Goal: Task Accomplishment & Management: Manage account settings

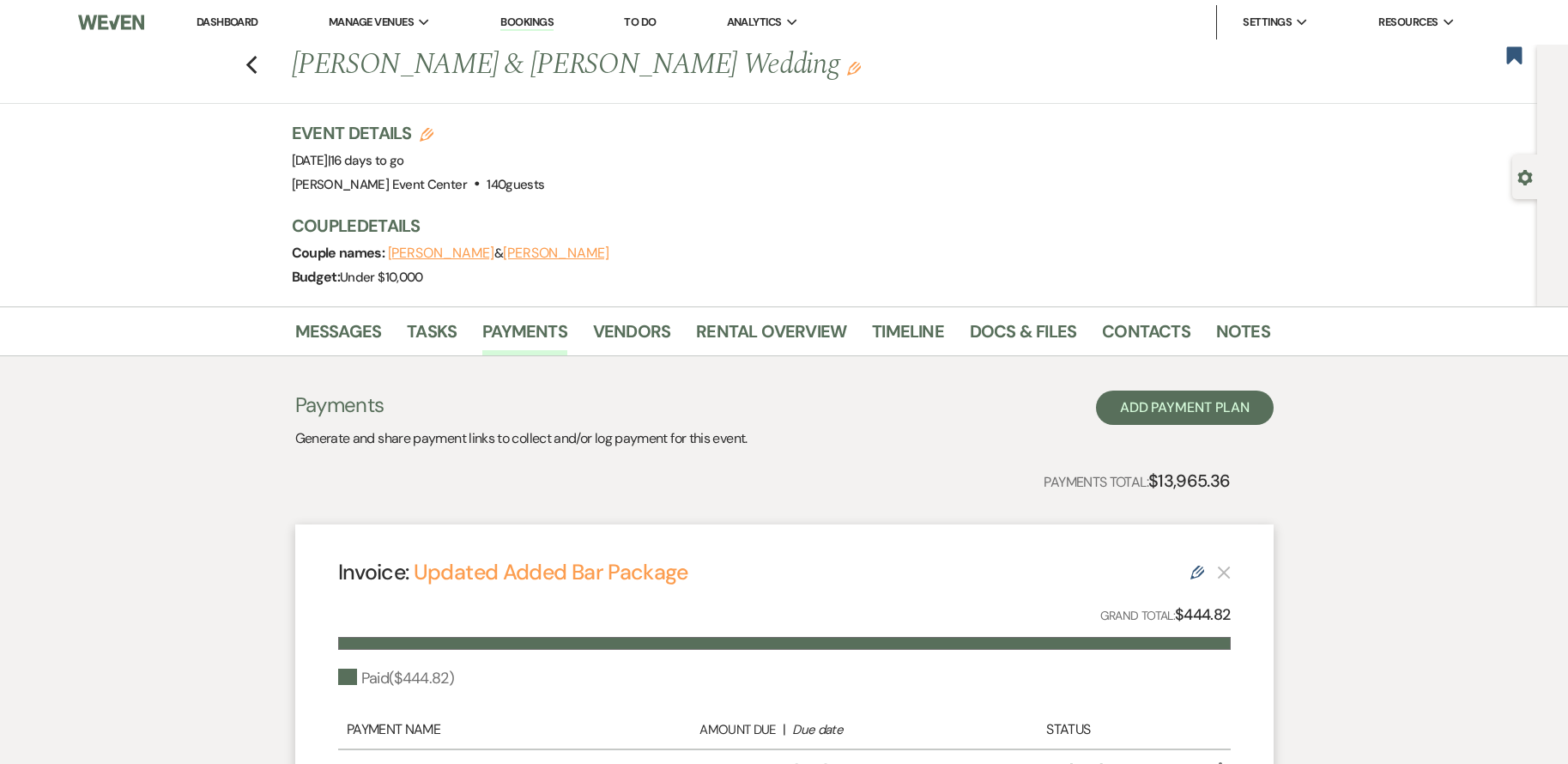
click at [891, 398] on div "Payments Generate and share payment links to collect and/or log payment for thi…" at bounding box center [784, 420] width 978 height 60
click at [253, 64] on icon "Previous" at bounding box center [251, 65] width 12 height 20
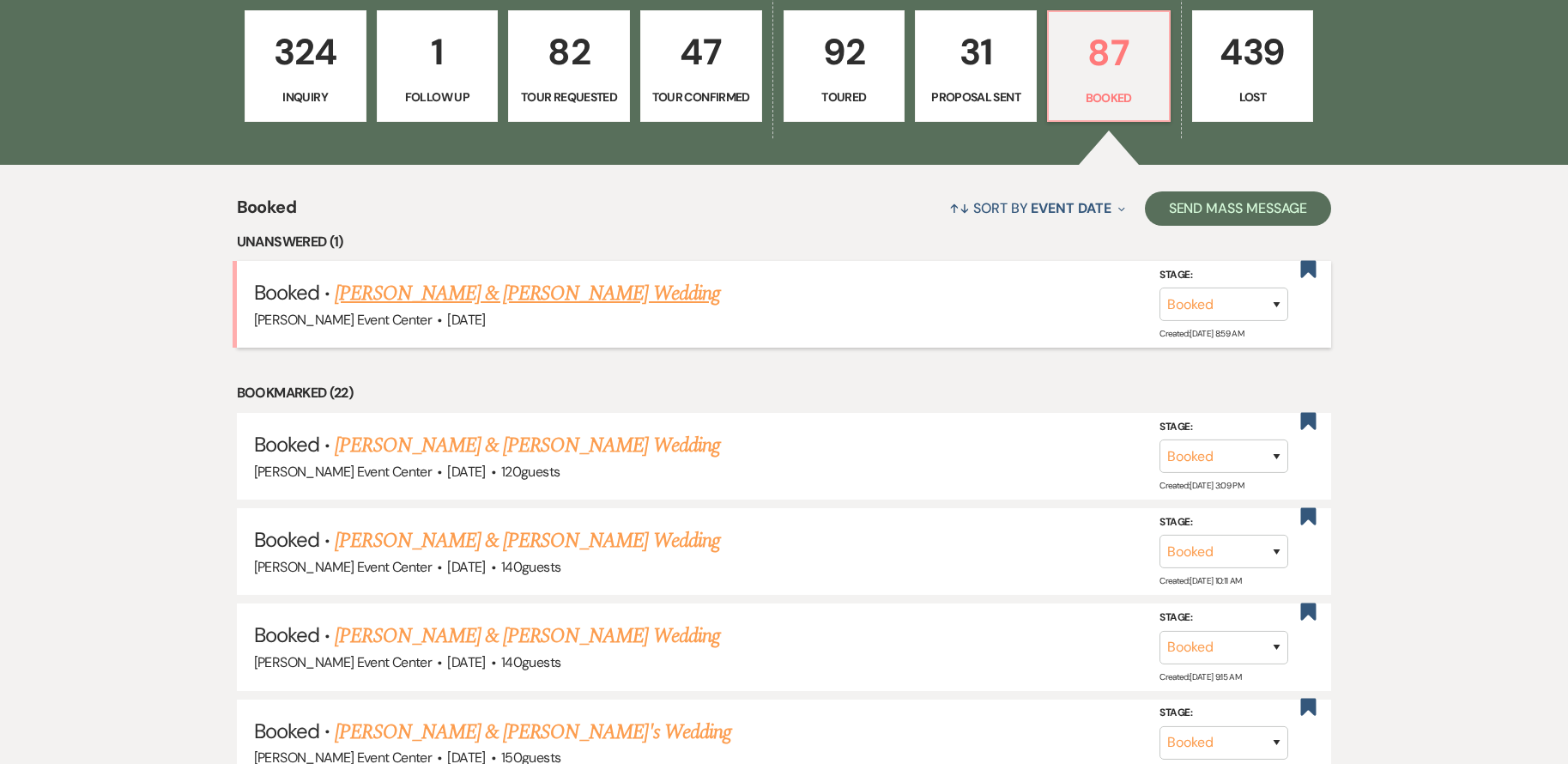
click at [622, 278] on link "[PERSON_NAME] & [PERSON_NAME] Wedding" at bounding box center [527, 293] width 384 height 31
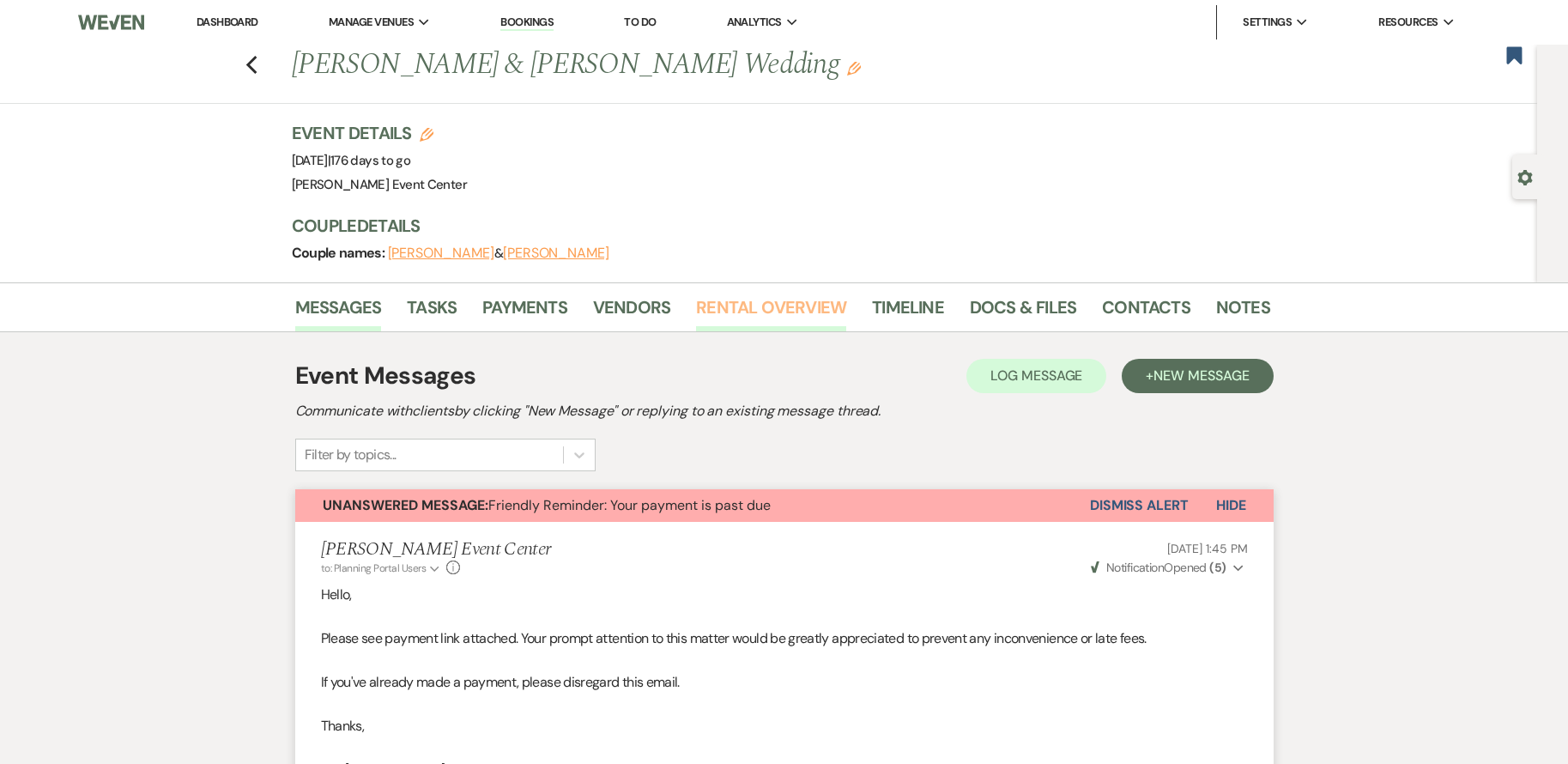
click at [779, 306] on link "Rental Overview" at bounding box center [771, 313] width 150 height 38
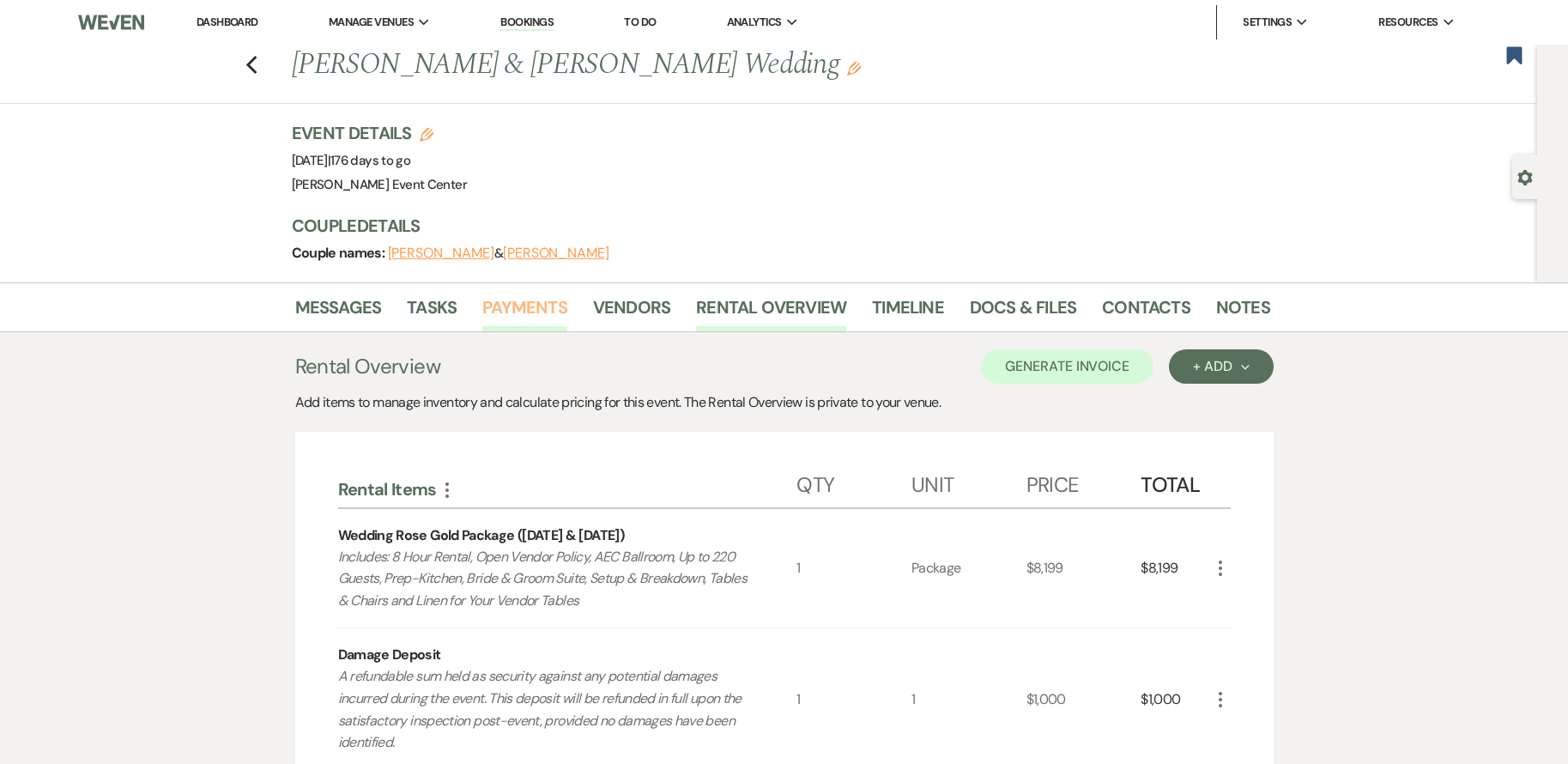
click at [517, 313] on link "Payments" at bounding box center [525, 313] width 85 height 38
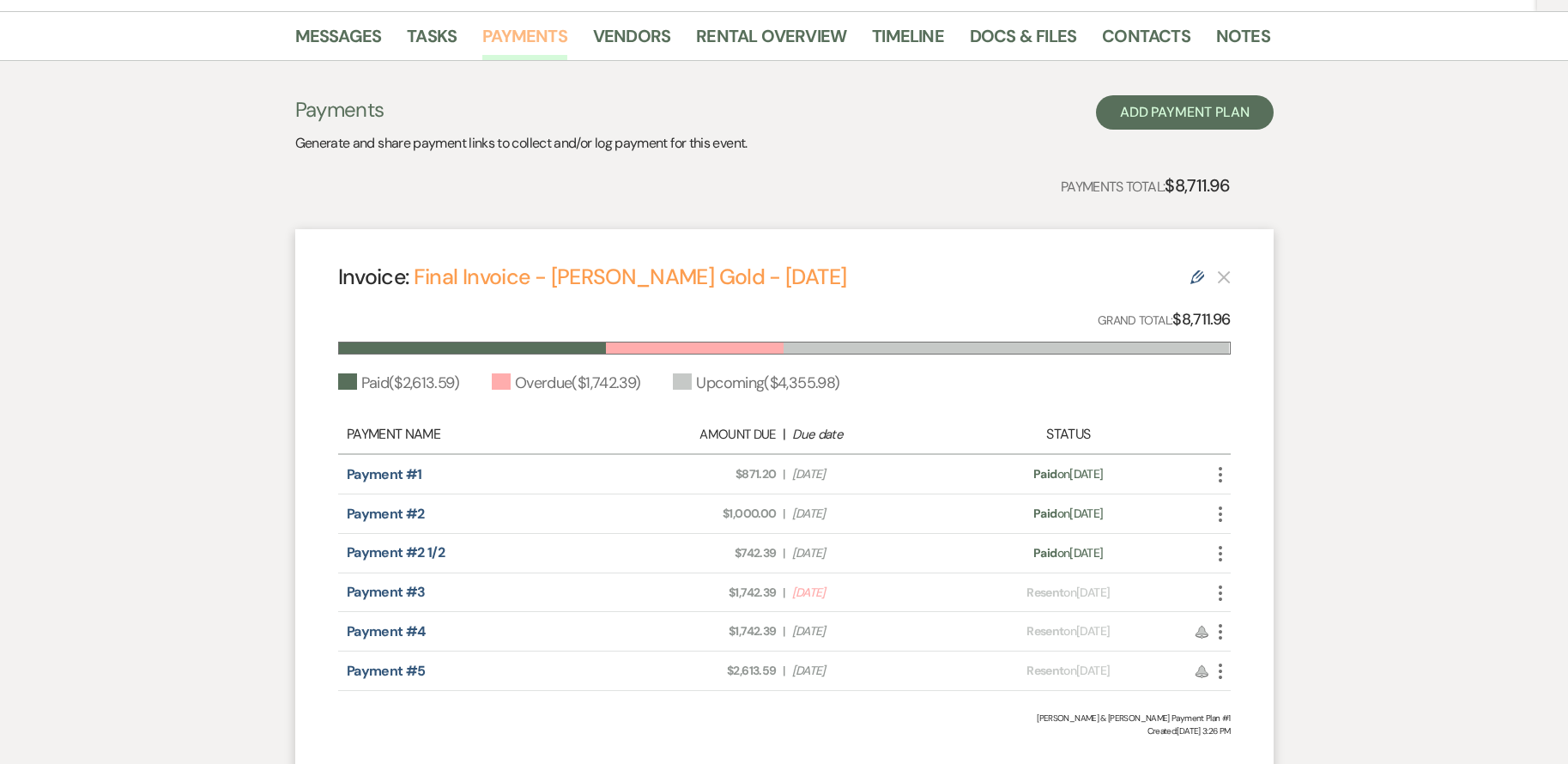
scroll to position [171, 0]
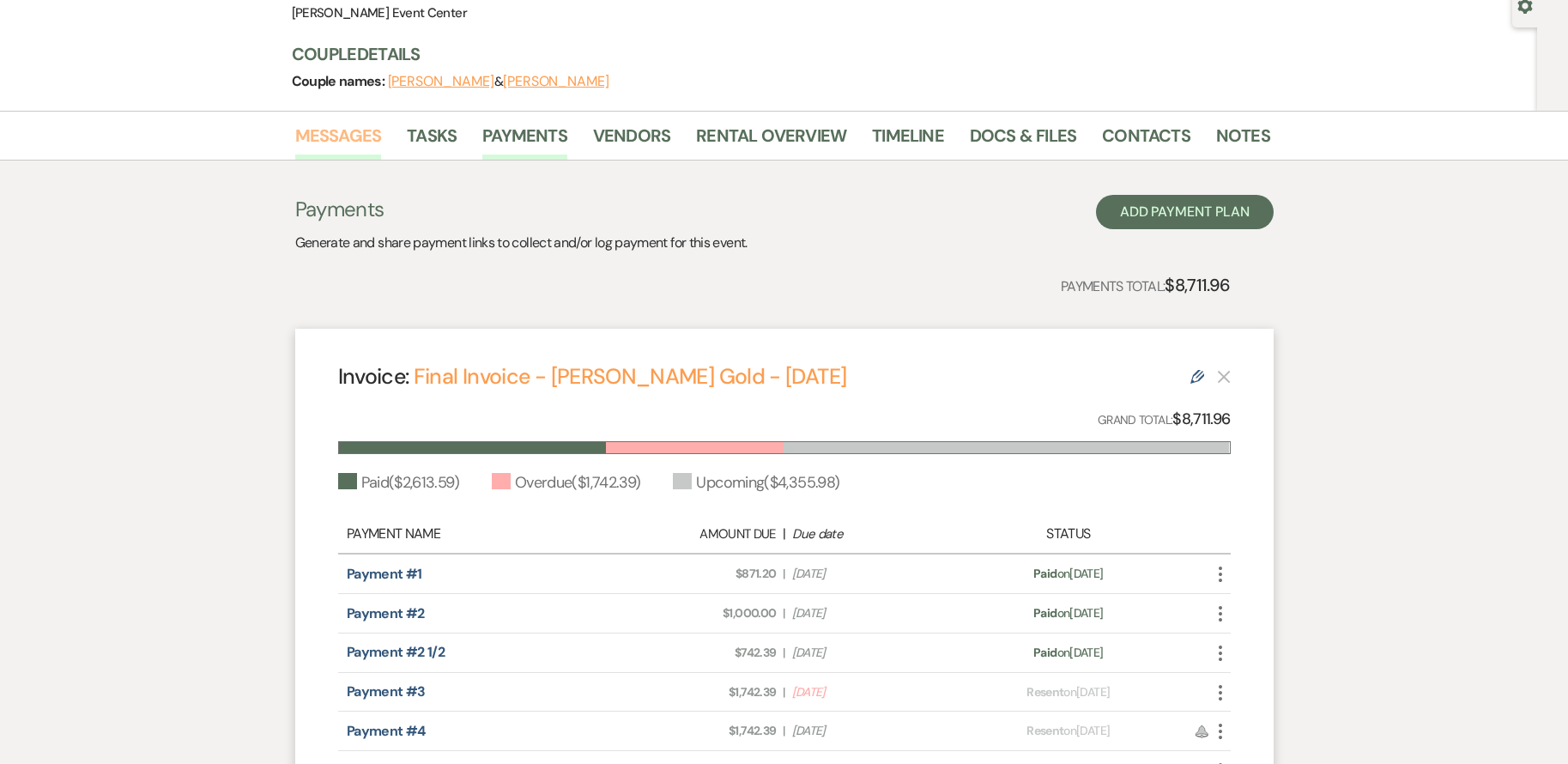
click at [345, 139] on link "Messages" at bounding box center [338, 140] width 87 height 38
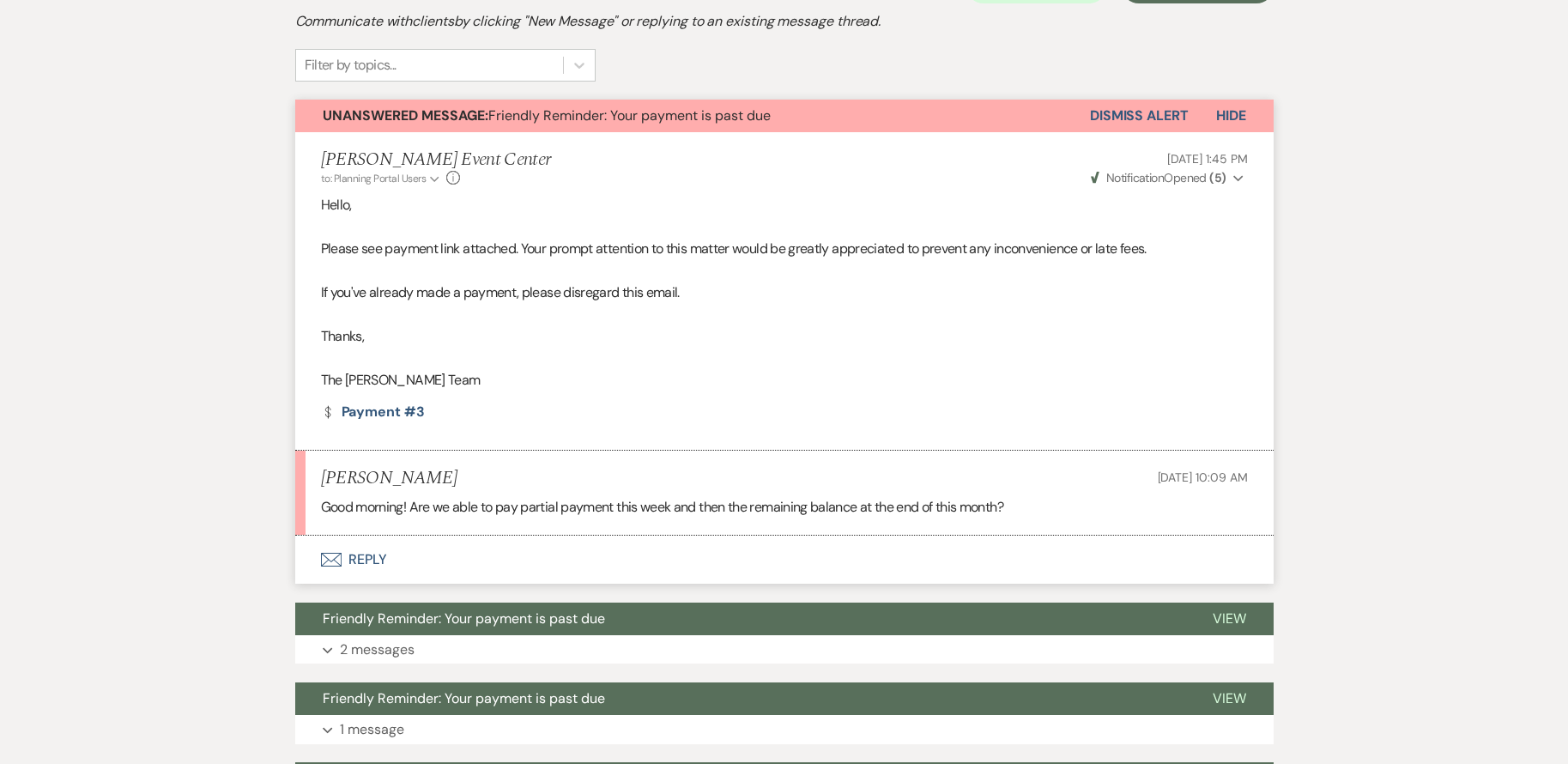
scroll to position [395, 0]
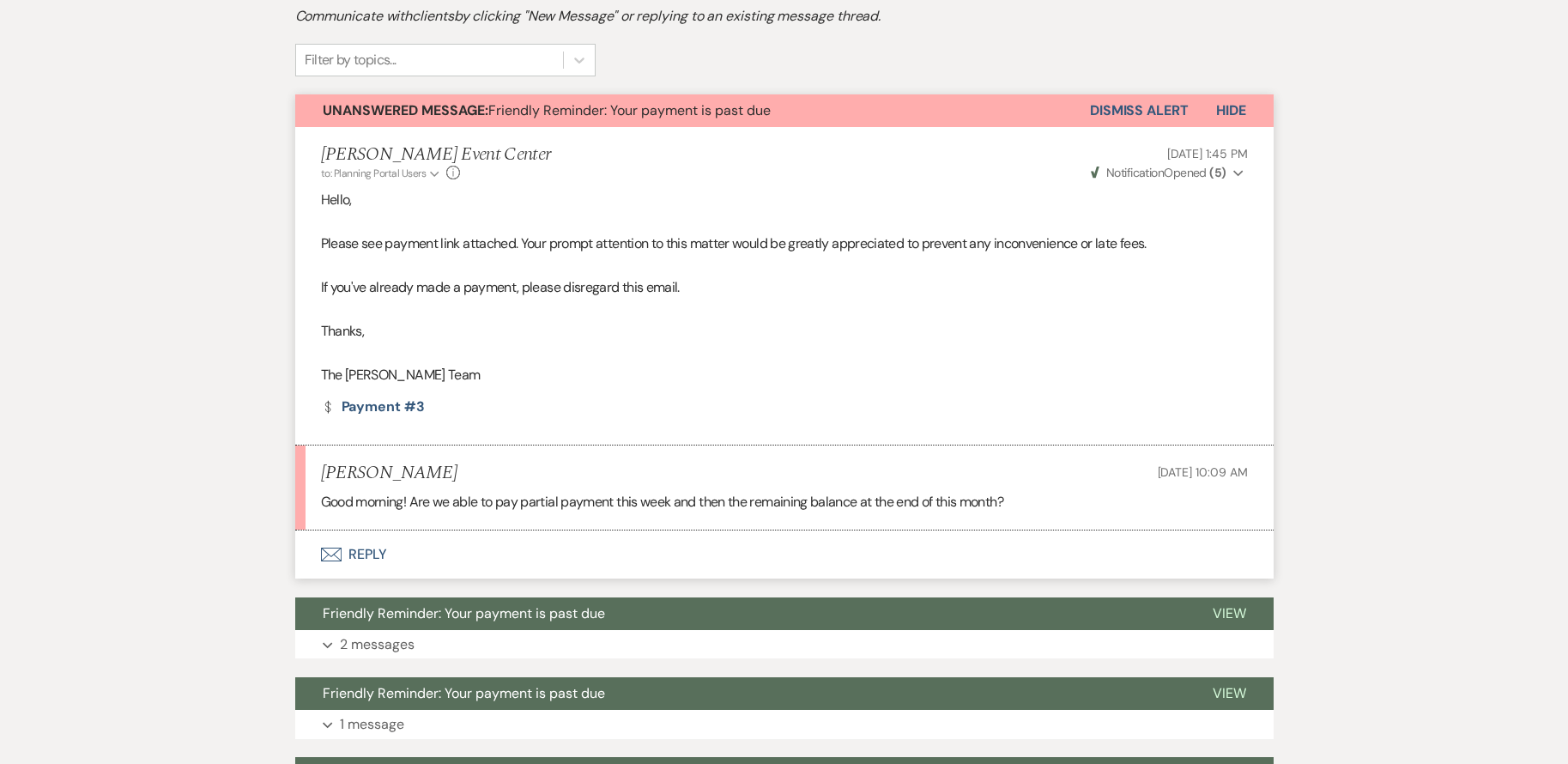
click at [361, 557] on button "Envelope Reply" at bounding box center [784, 554] width 978 height 48
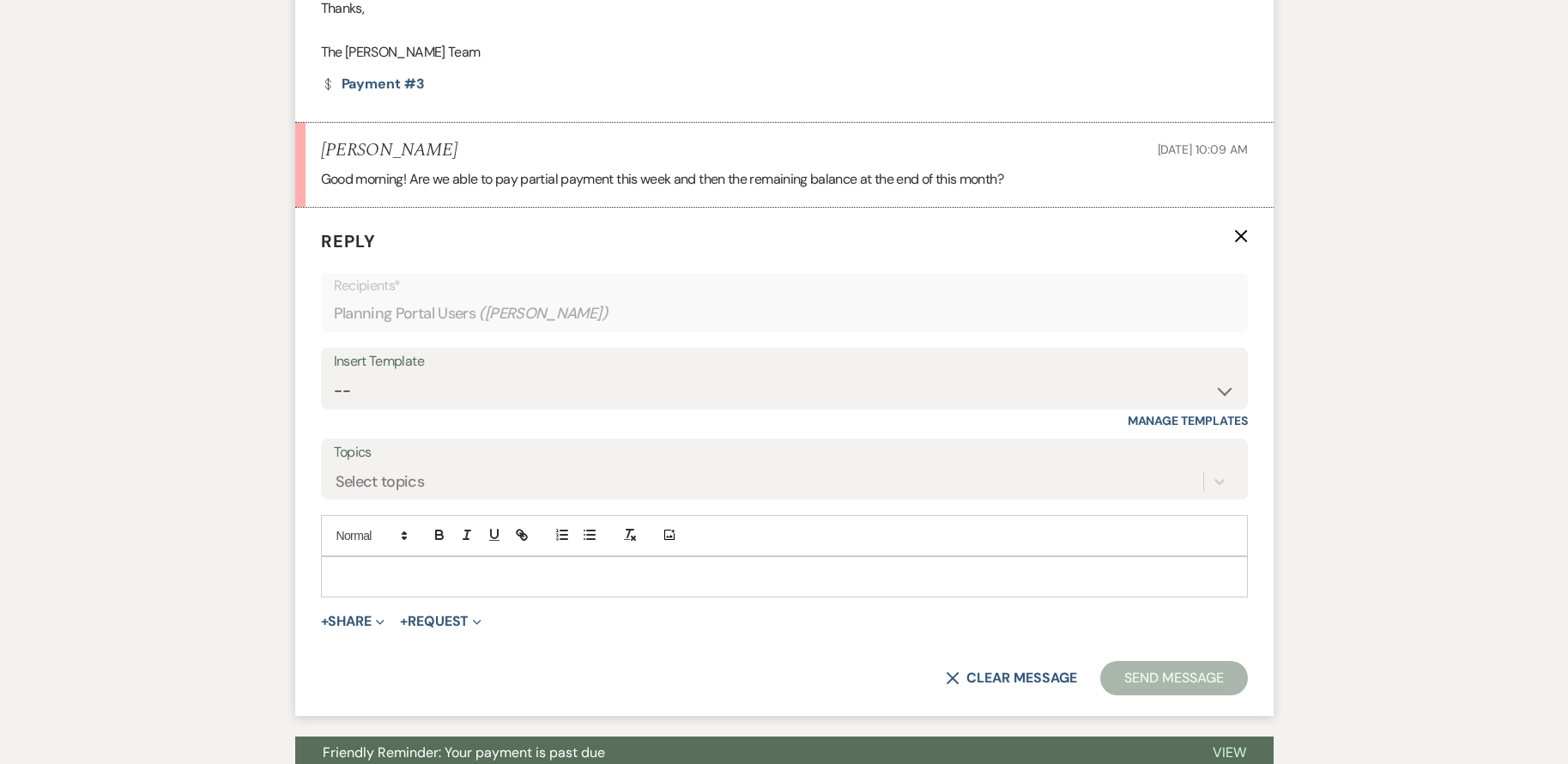
scroll to position [721, 0]
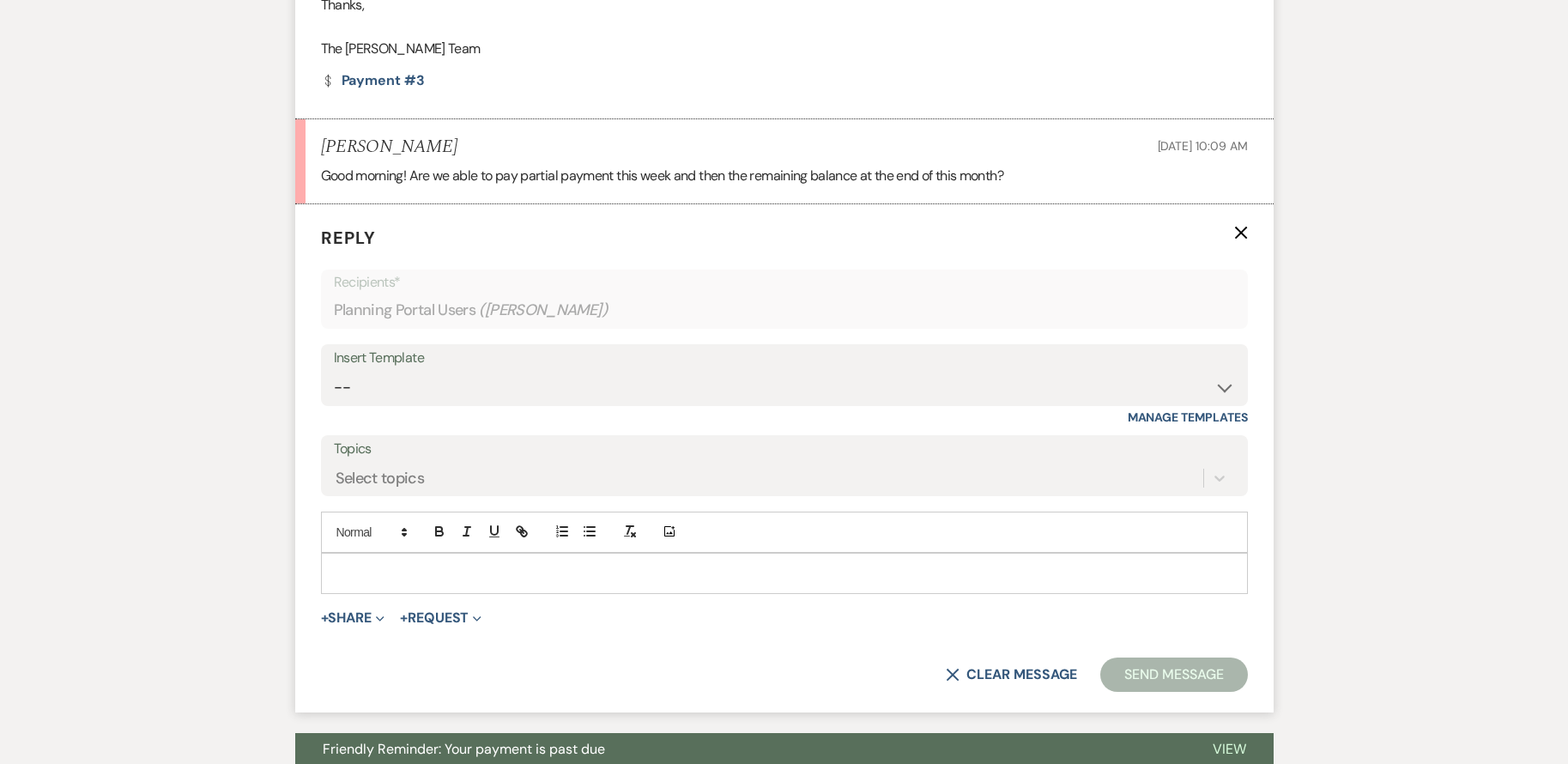
click at [665, 573] on p at bounding box center [784, 573] width 899 height 19
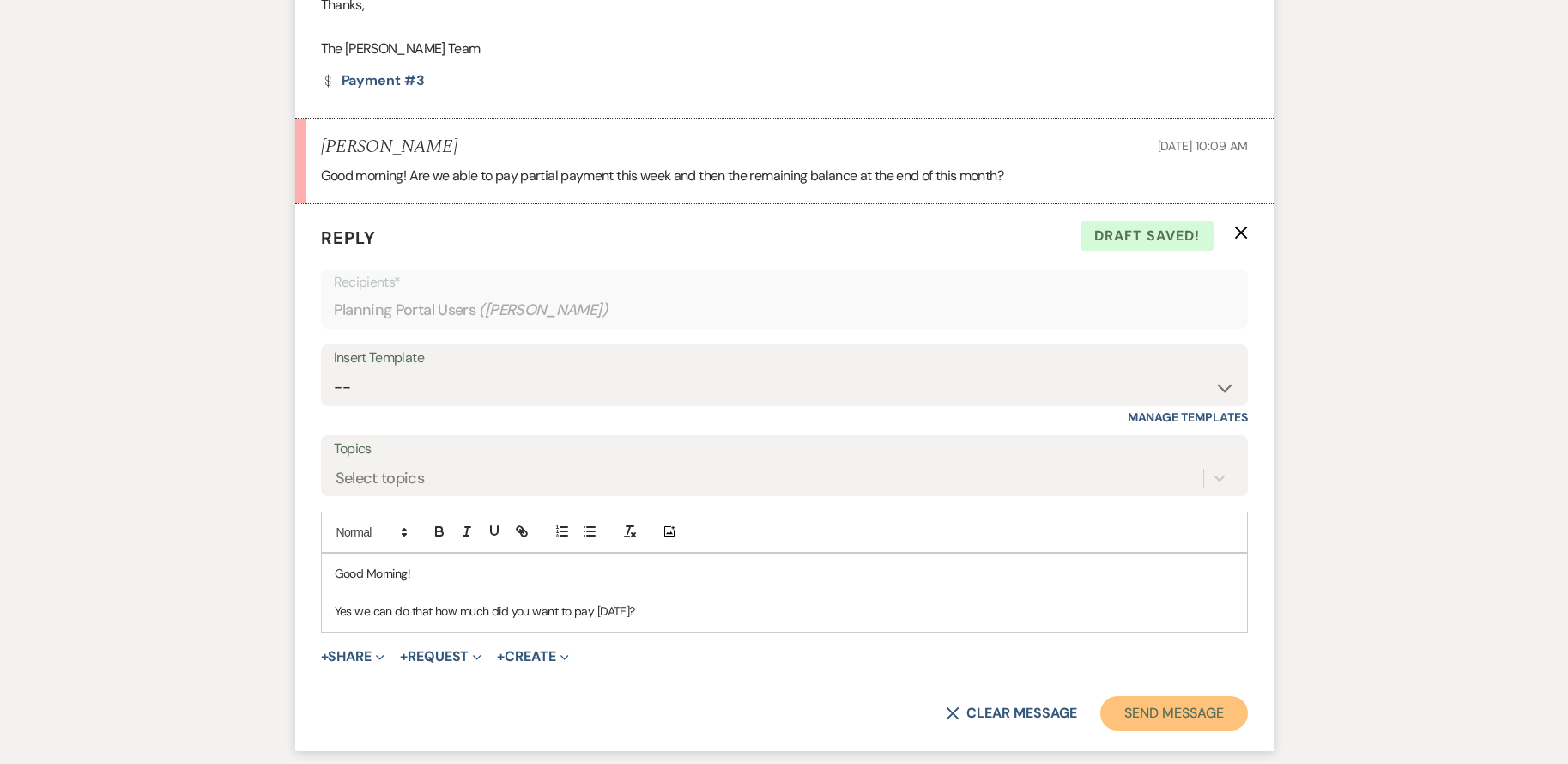
click at [1170, 712] on button "Send Message" at bounding box center [1173, 713] width 147 height 35
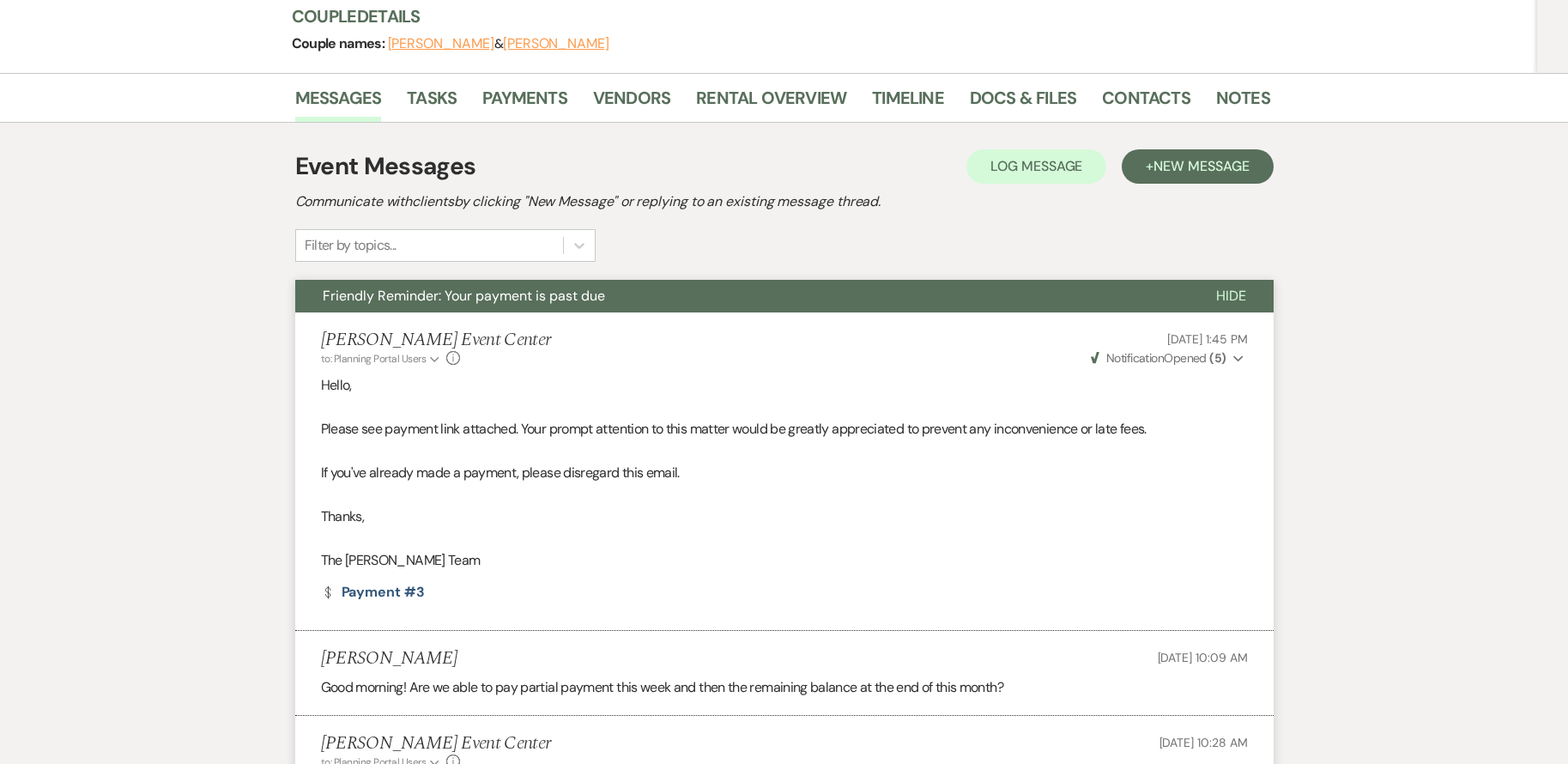
scroll to position [0, 0]
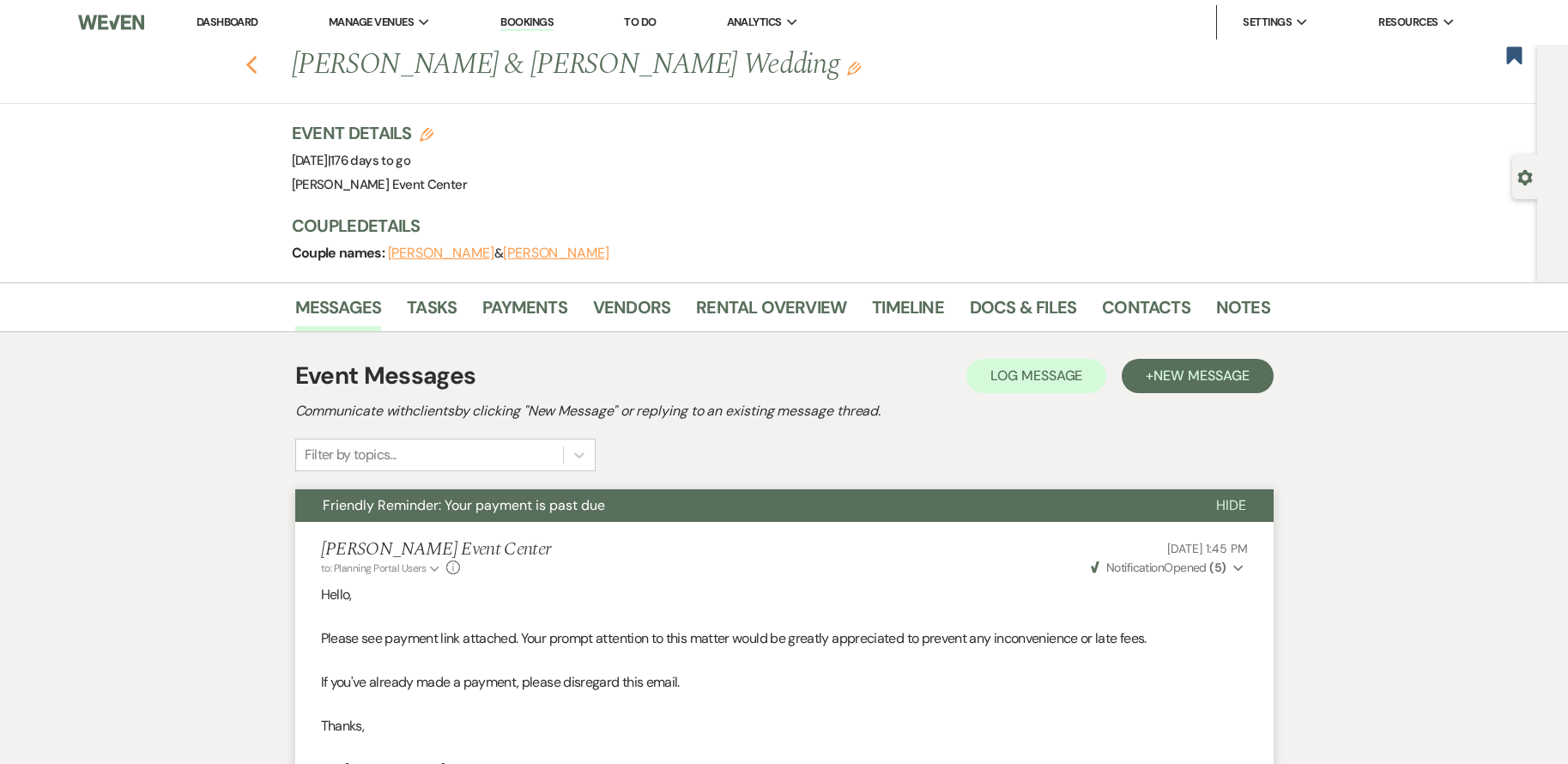
click at [258, 62] on icon "Previous" at bounding box center [251, 65] width 12 height 20
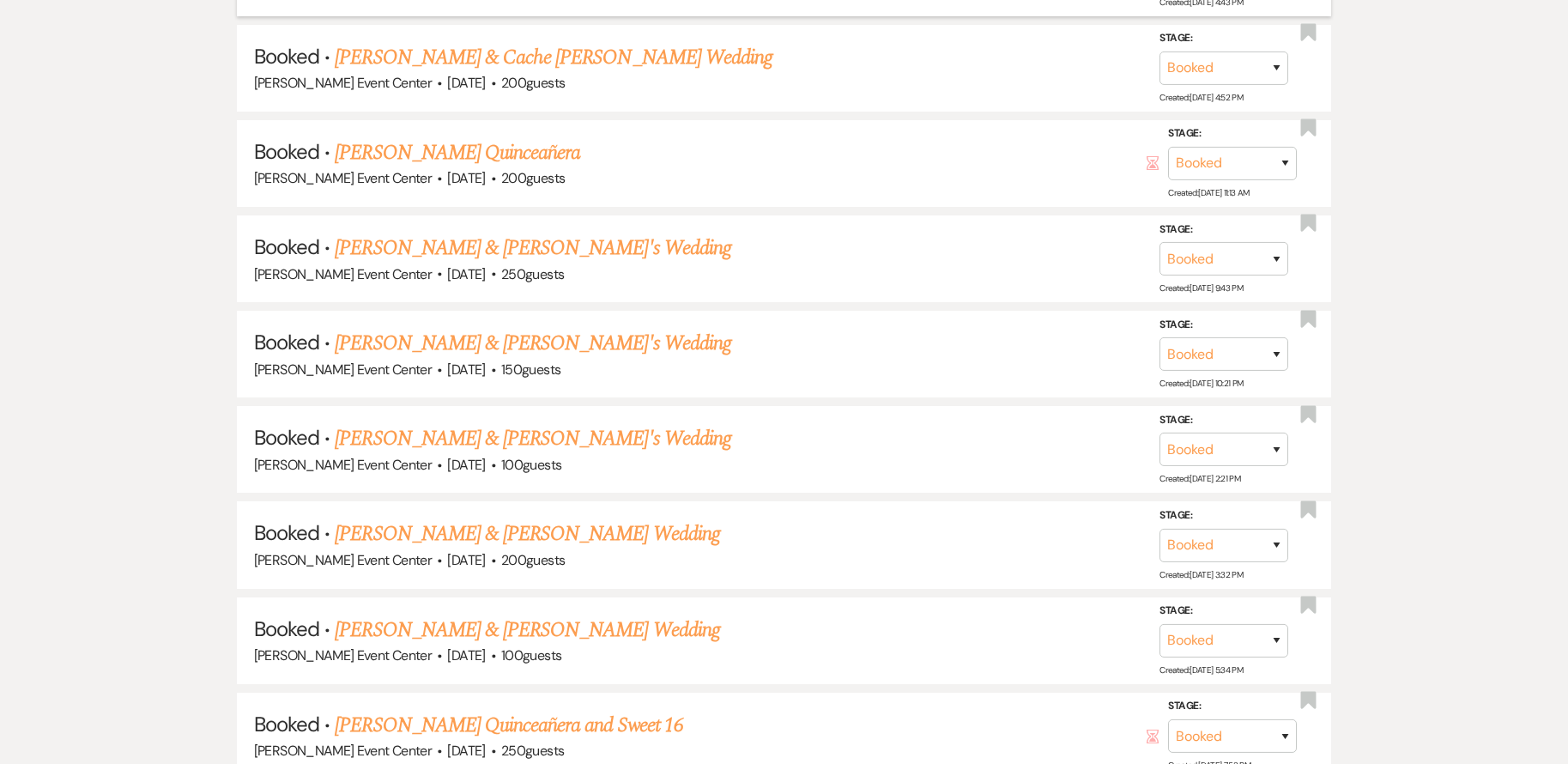
scroll to position [4093, 0]
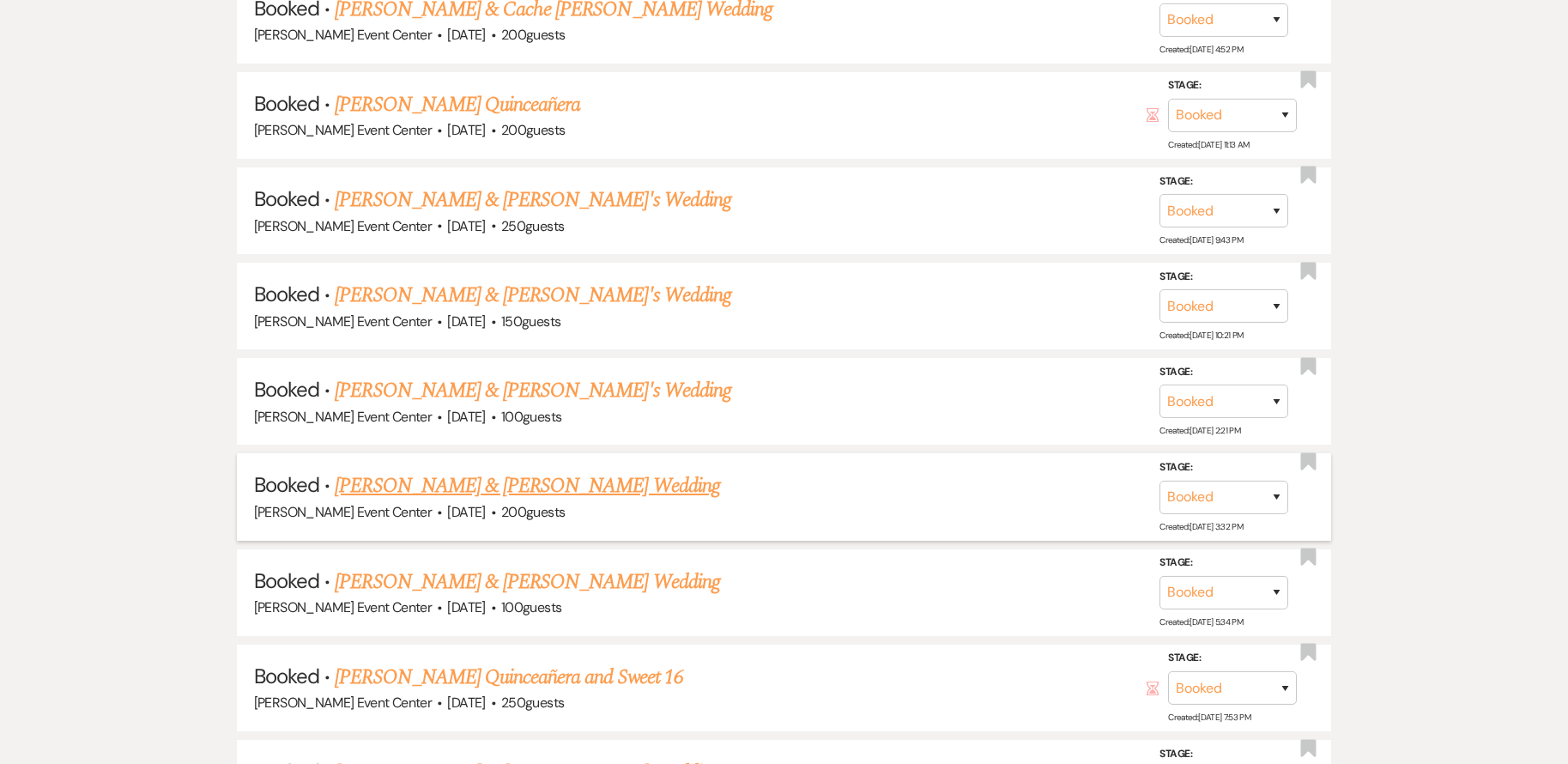
click at [571, 471] on link "[PERSON_NAME] & [PERSON_NAME] Wedding" at bounding box center [527, 486] width 384 height 31
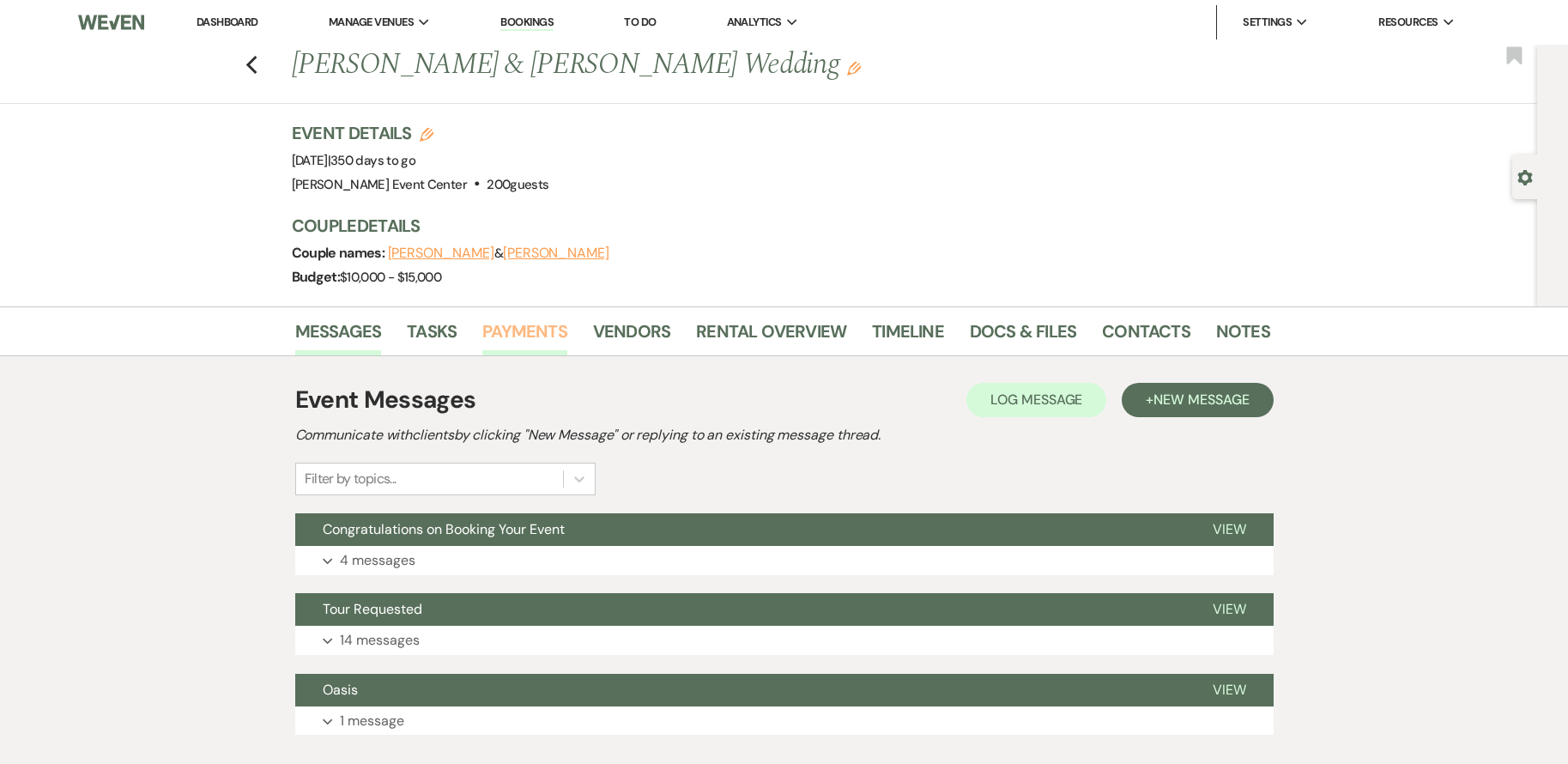
click at [521, 338] on link "Payments" at bounding box center [525, 337] width 85 height 38
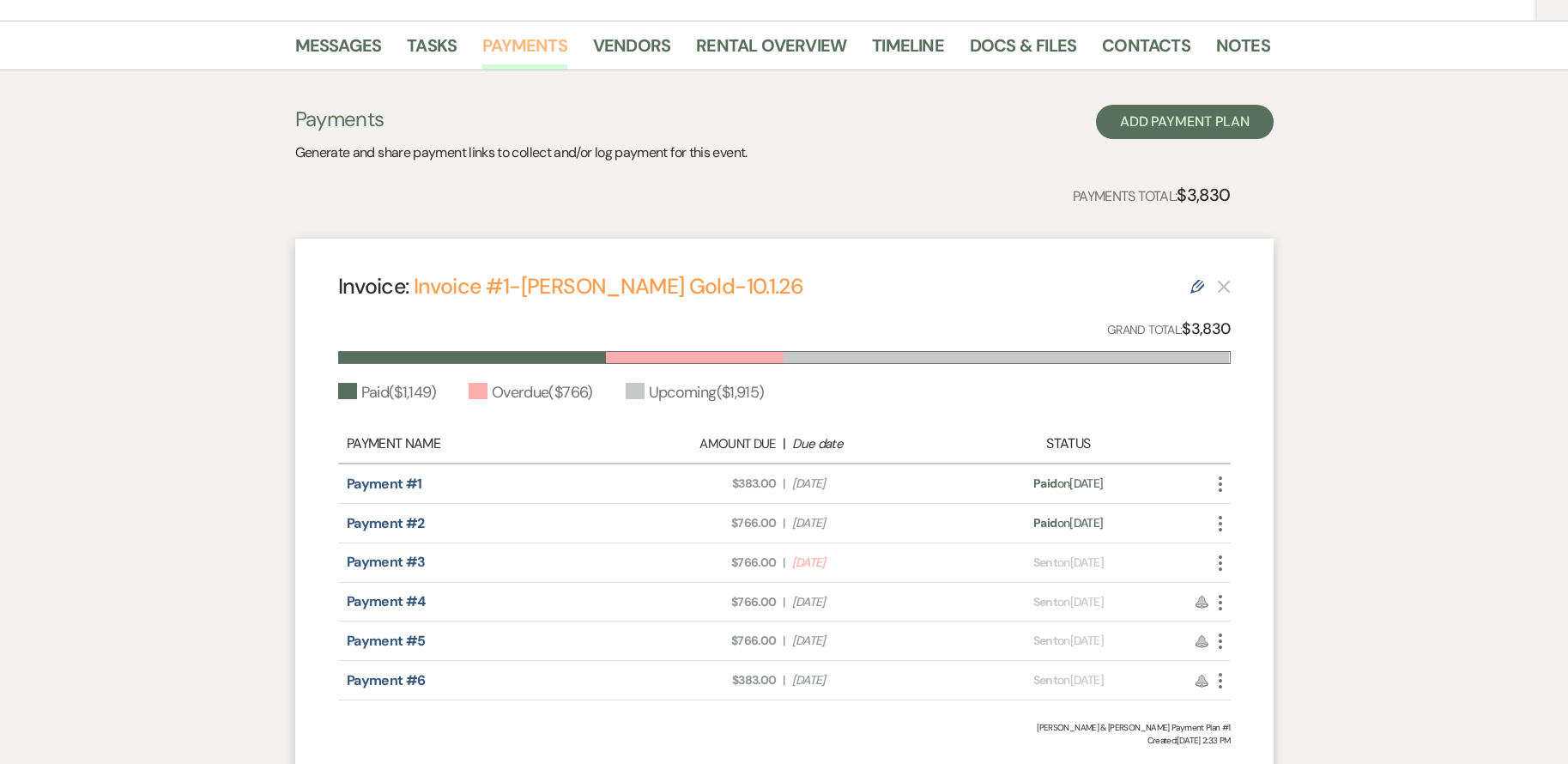
scroll to position [344, 0]
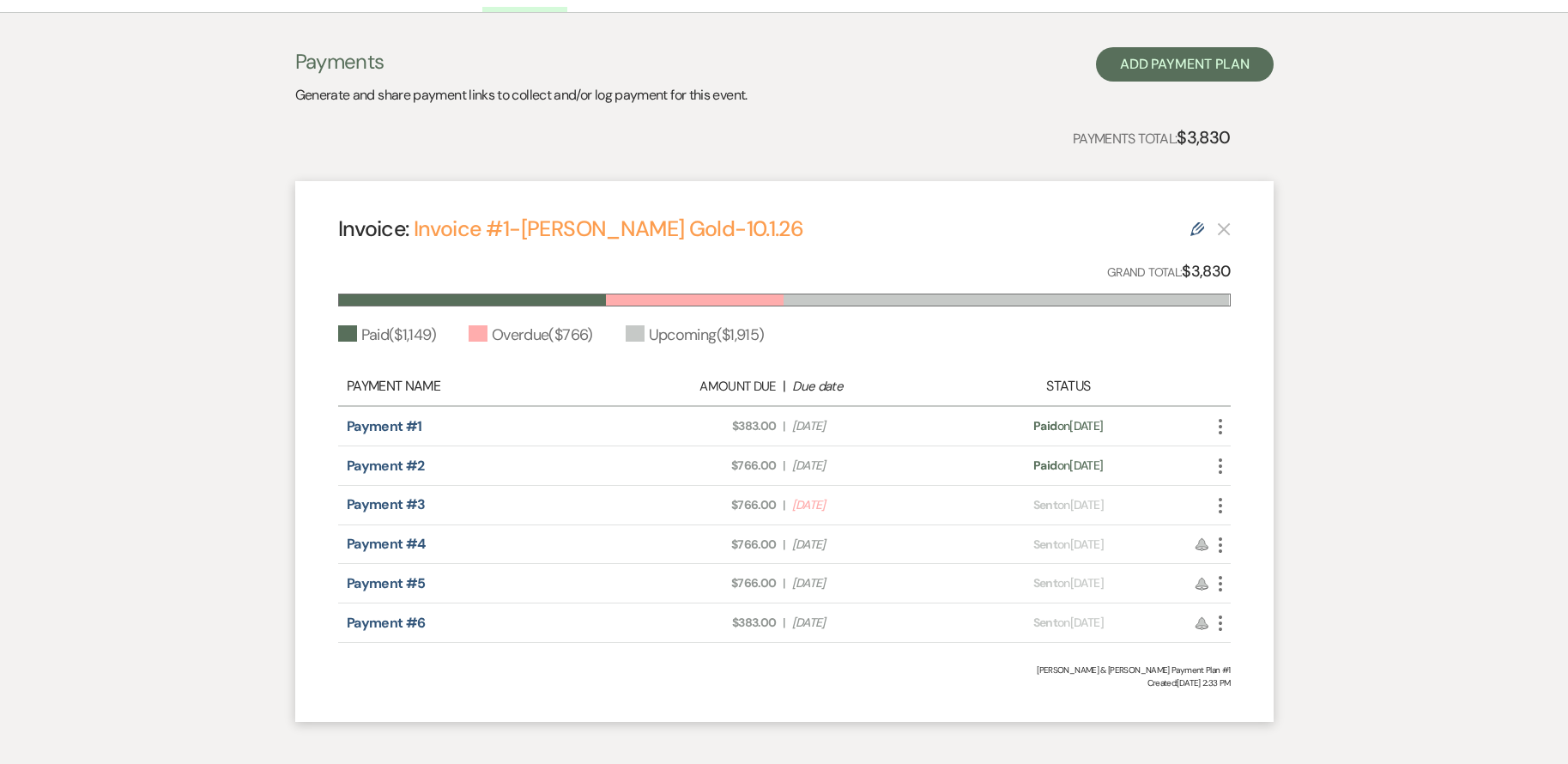
click at [1221, 504] on icon "More" at bounding box center [1220, 505] width 20 height 20
click at [1266, 476] on div "Invoice: Invoice #1-[PERSON_NAME] Gold-10.1.26 Edit Grand Total: $3,830 Paid ( …" at bounding box center [784, 451] width 978 height 541
click at [1197, 225] on use at bounding box center [1197, 228] width 13 height 13
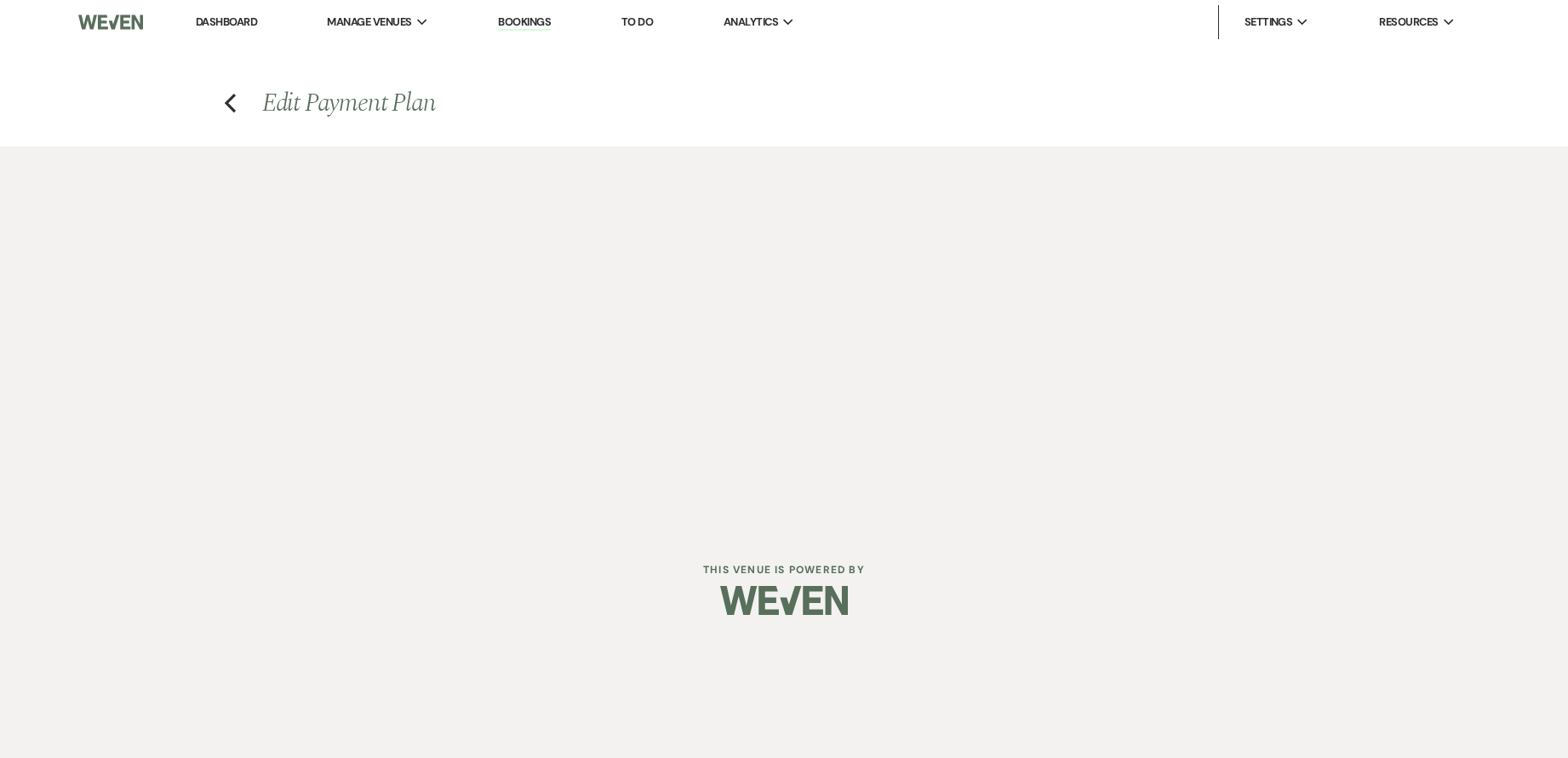
select select "23800"
select select "1"
select select "2"
select select "percentage"
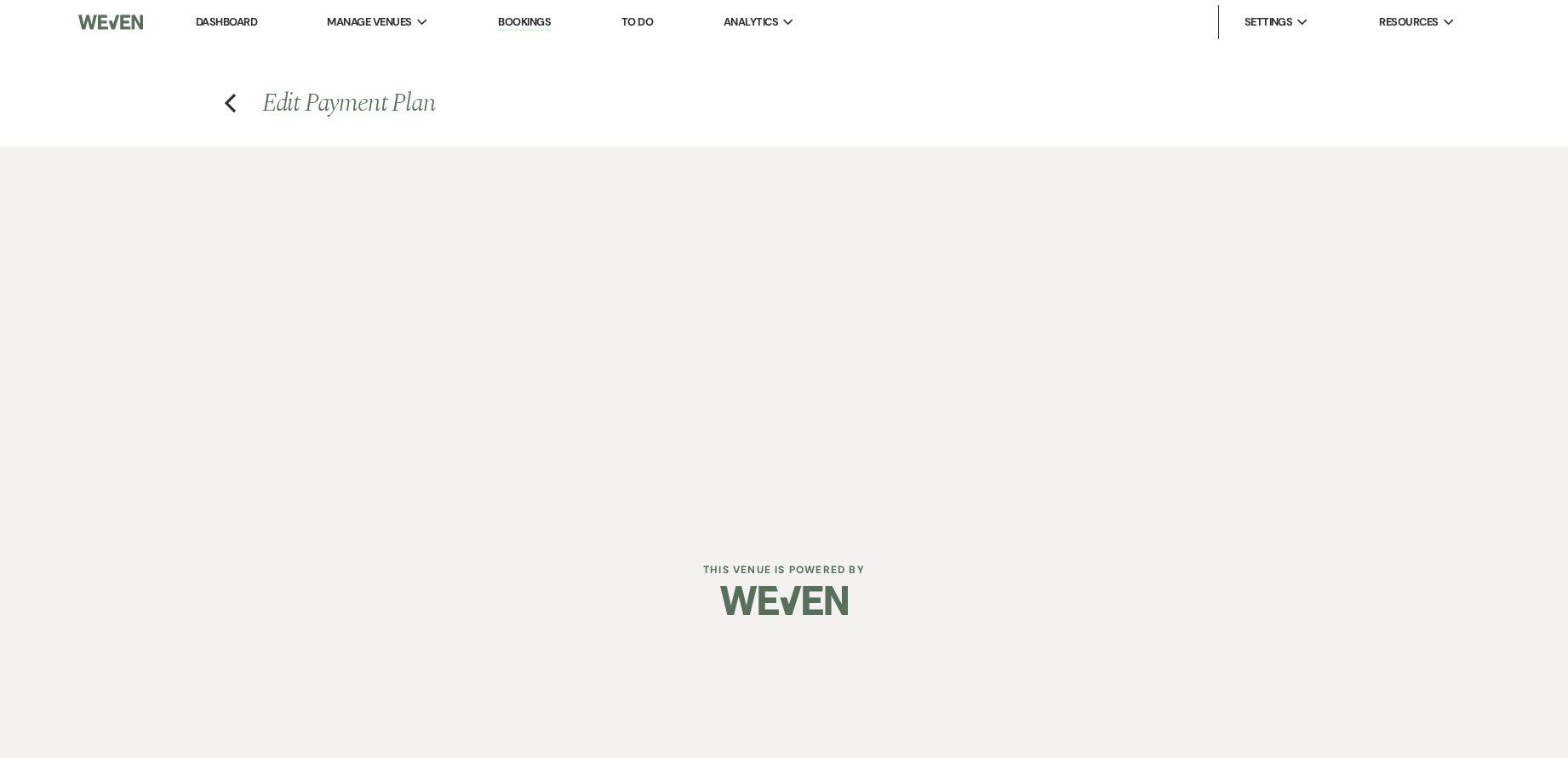
select select "2"
select select "percentage"
select select "client"
select select "weeks"
select select "both"
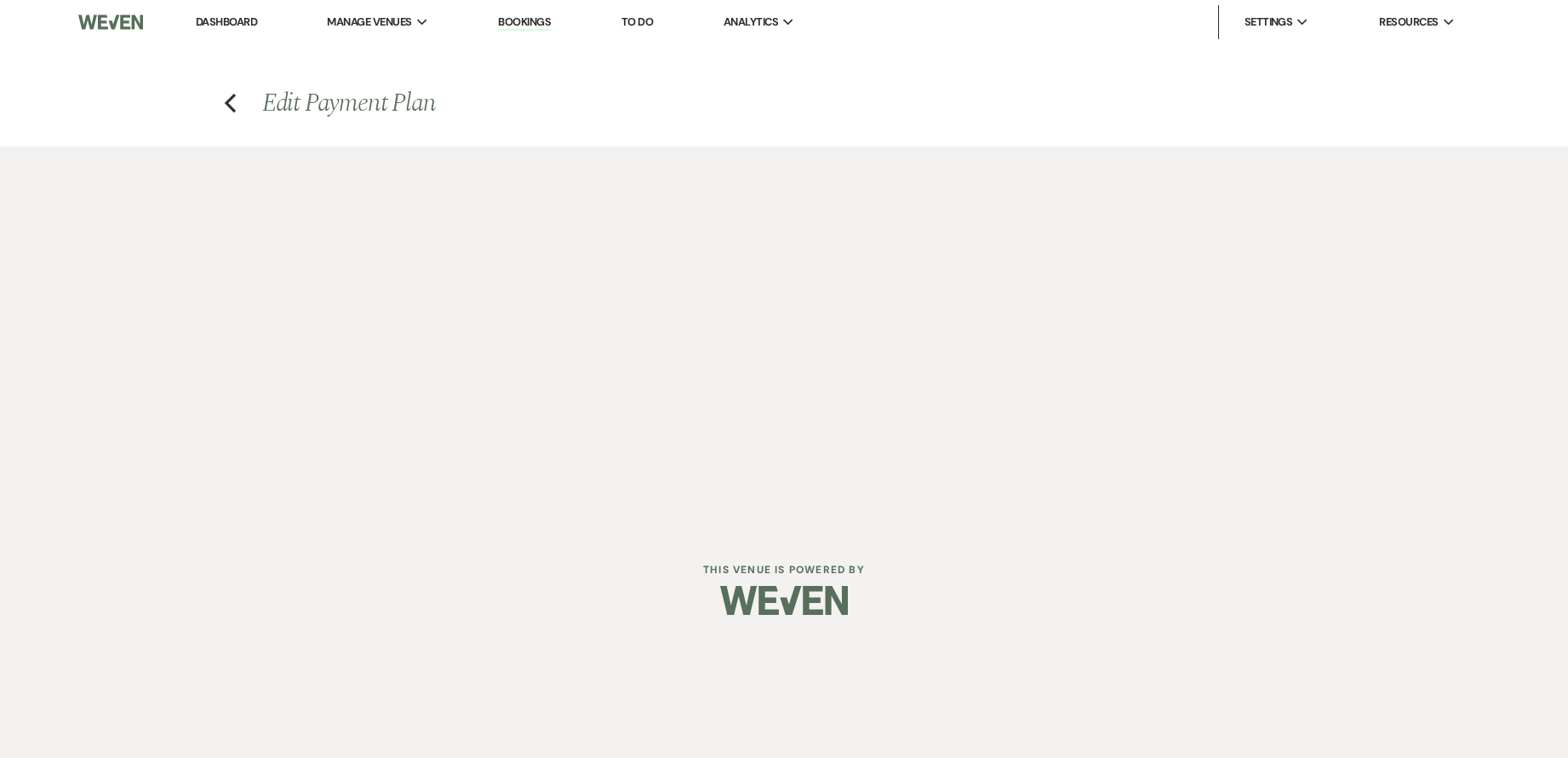
select select "onDueDate"
select select "host"
select select "days"
select select "afterDueDate"
select select "2"
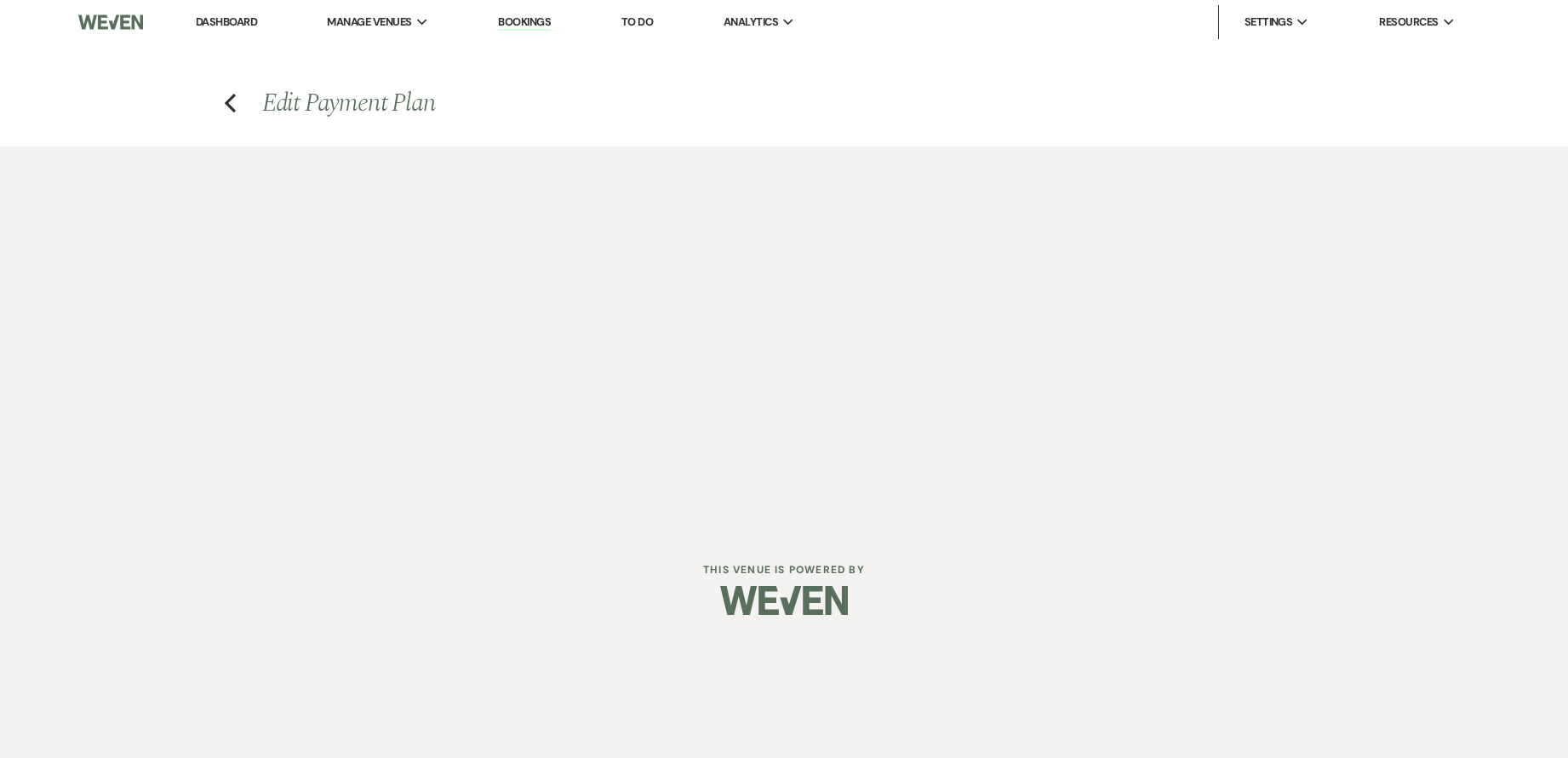
select select "percentage"
select select "client"
select select "weeks"
select select "both"
select select "onDueDate"
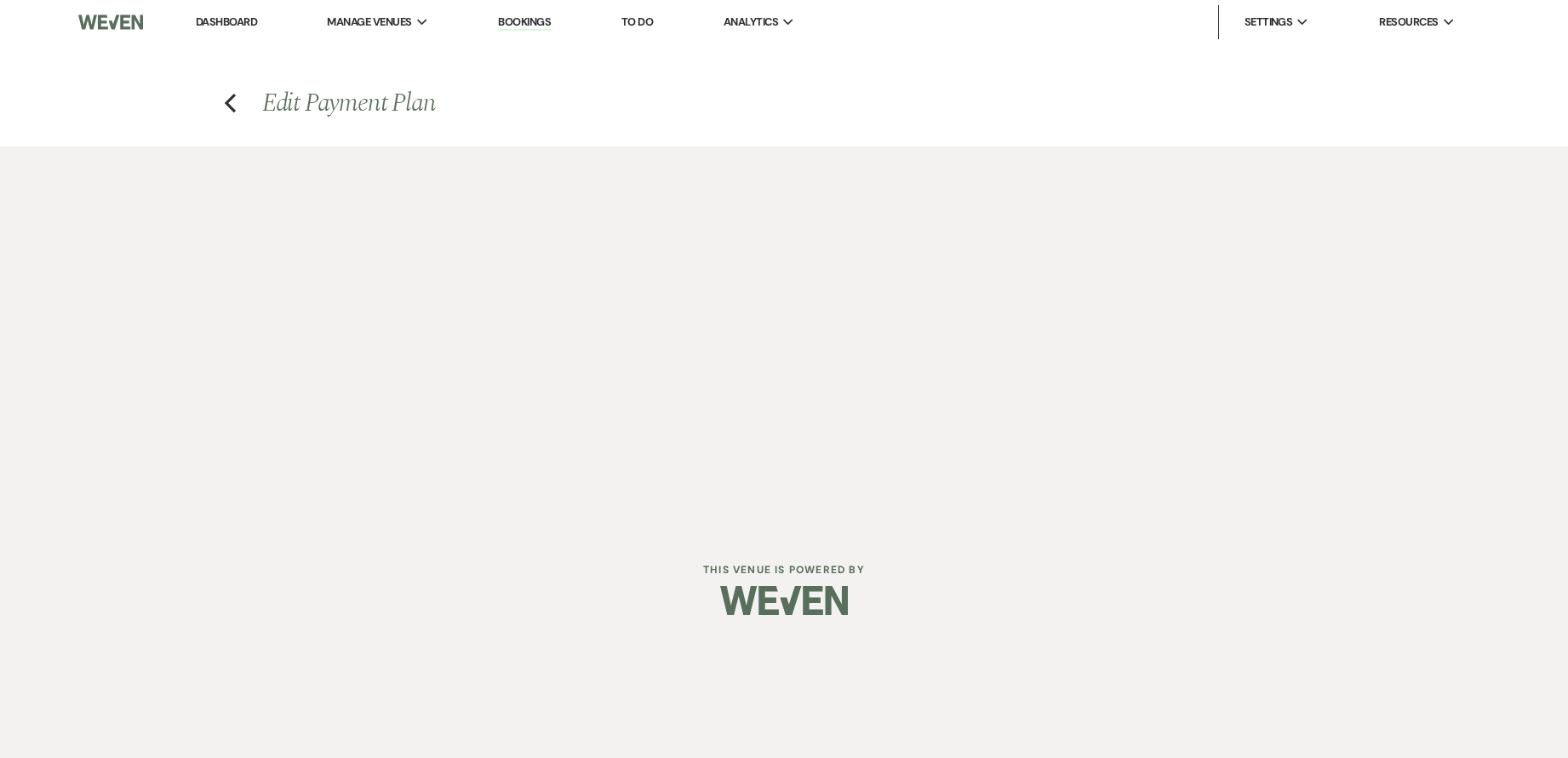
select select "host"
select select "days"
select select "afterDueDate"
select select "2"
select select "percentage"
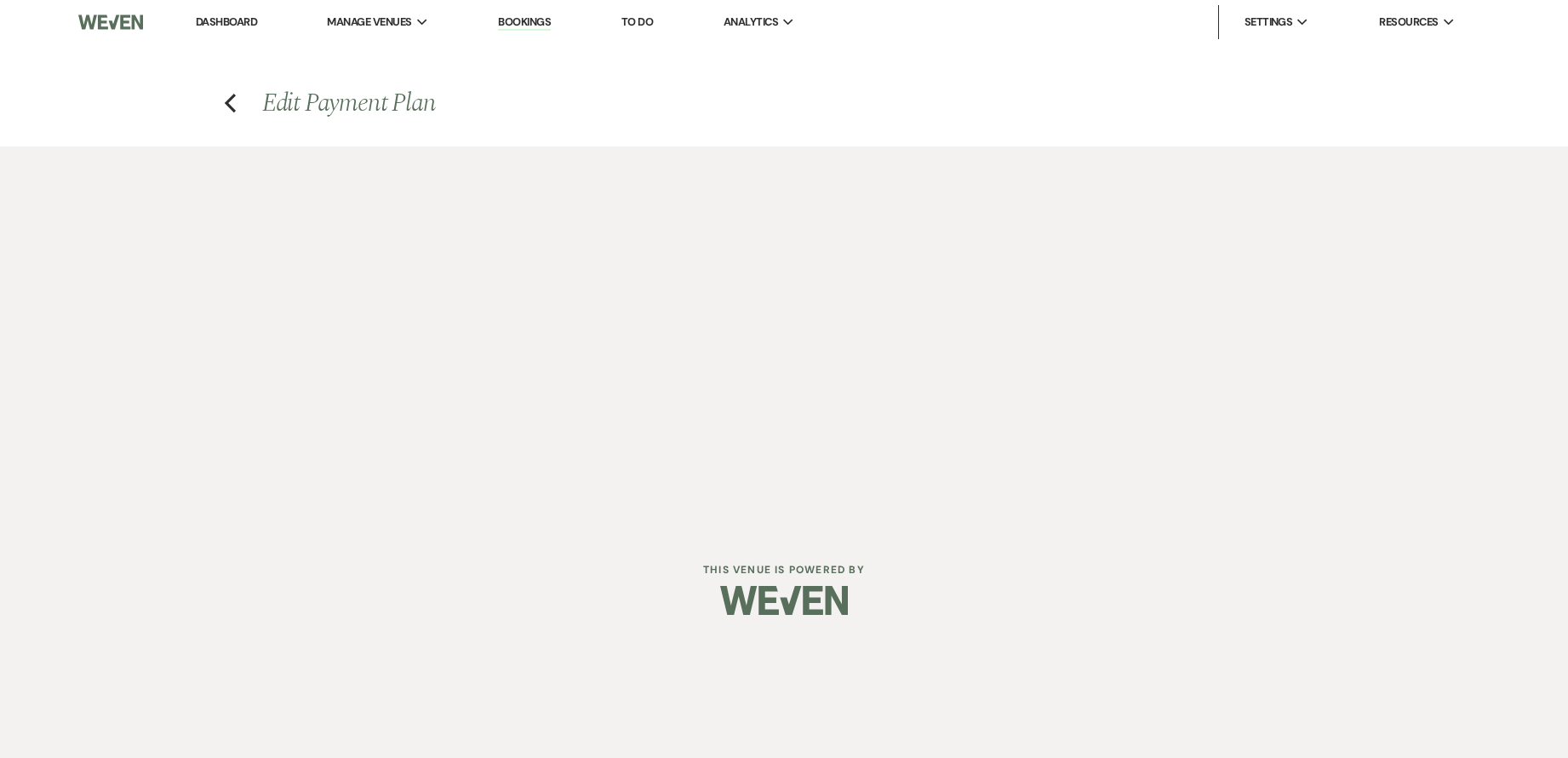
select select "client"
select select "weeks"
select select "both"
select select "onDueDate"
select select "host"
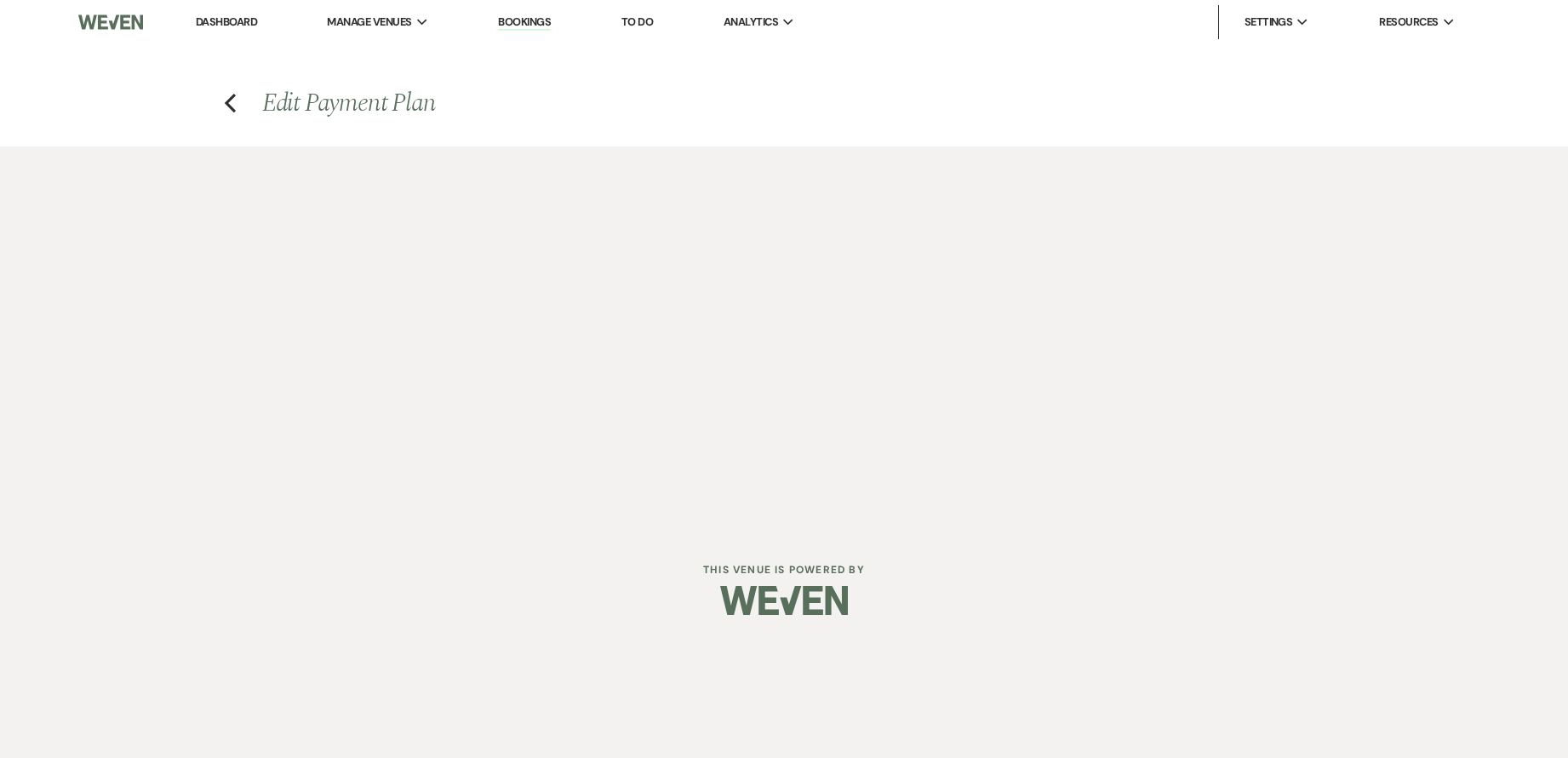
select select "days"
select select "afterDueDate"
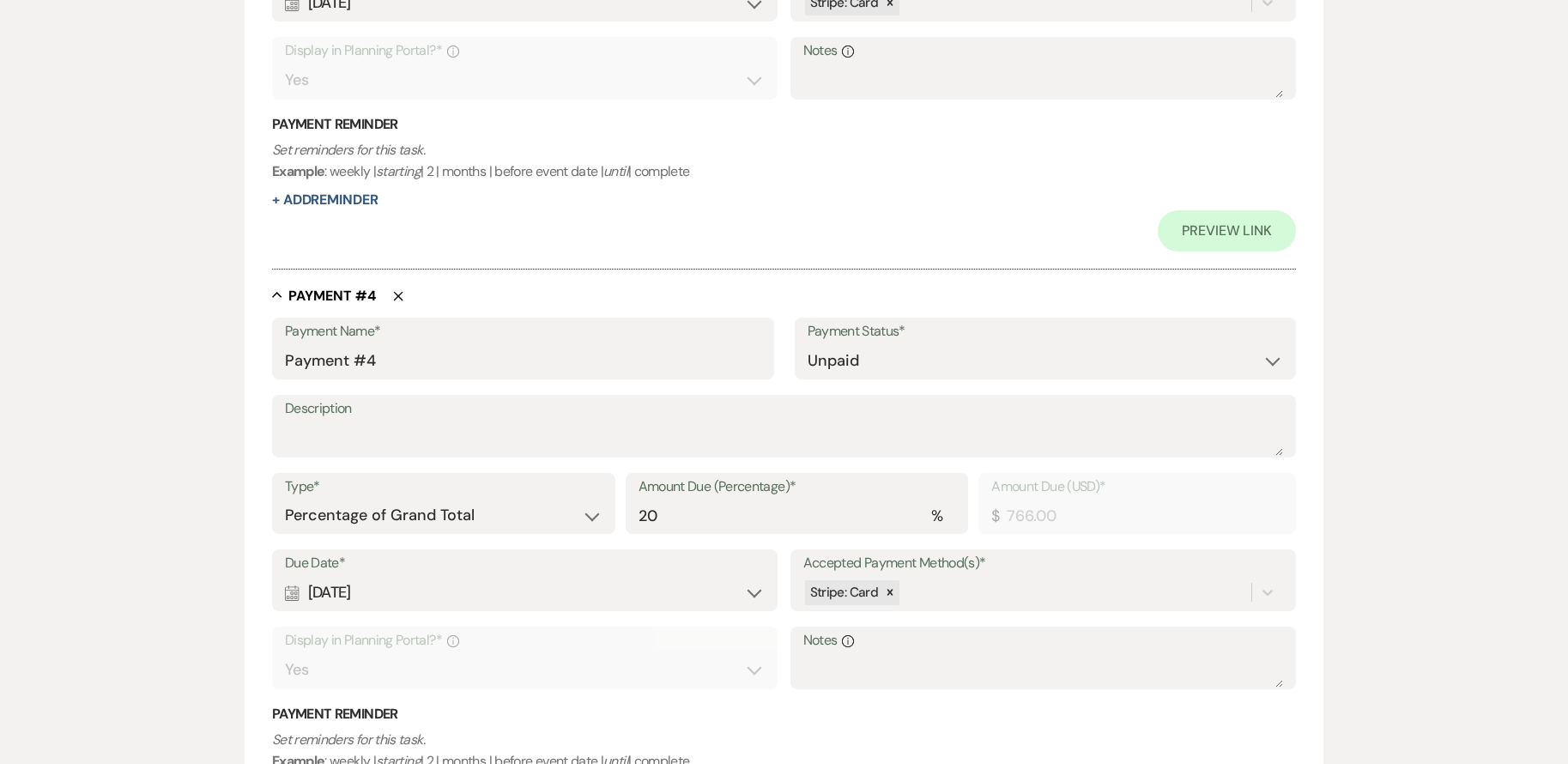
scroll to position [1689, 0]
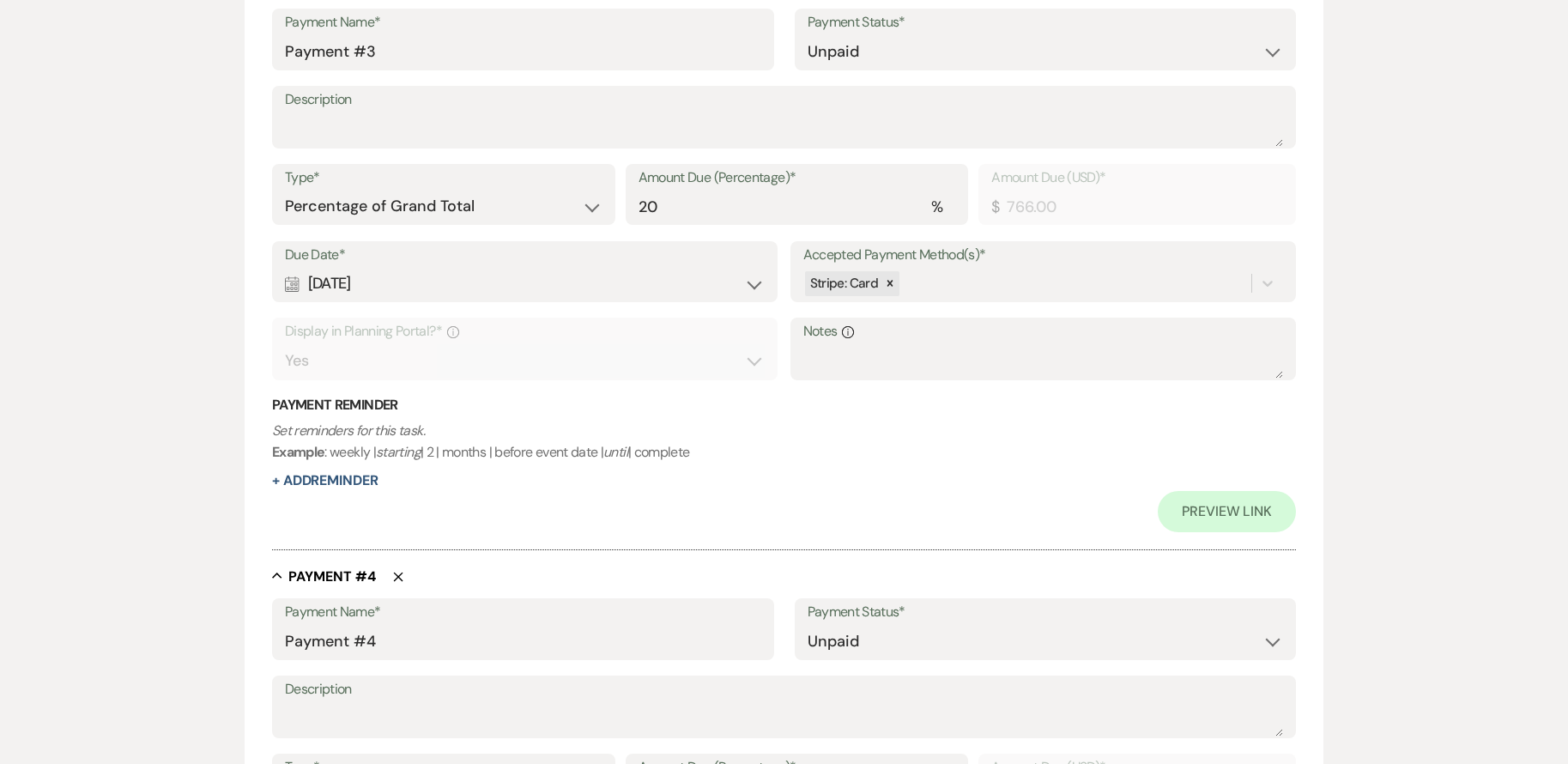
click at [542, 283] on div "Calendar [DATE] Expand" at bounding box center [525, 284] width 479 height 34
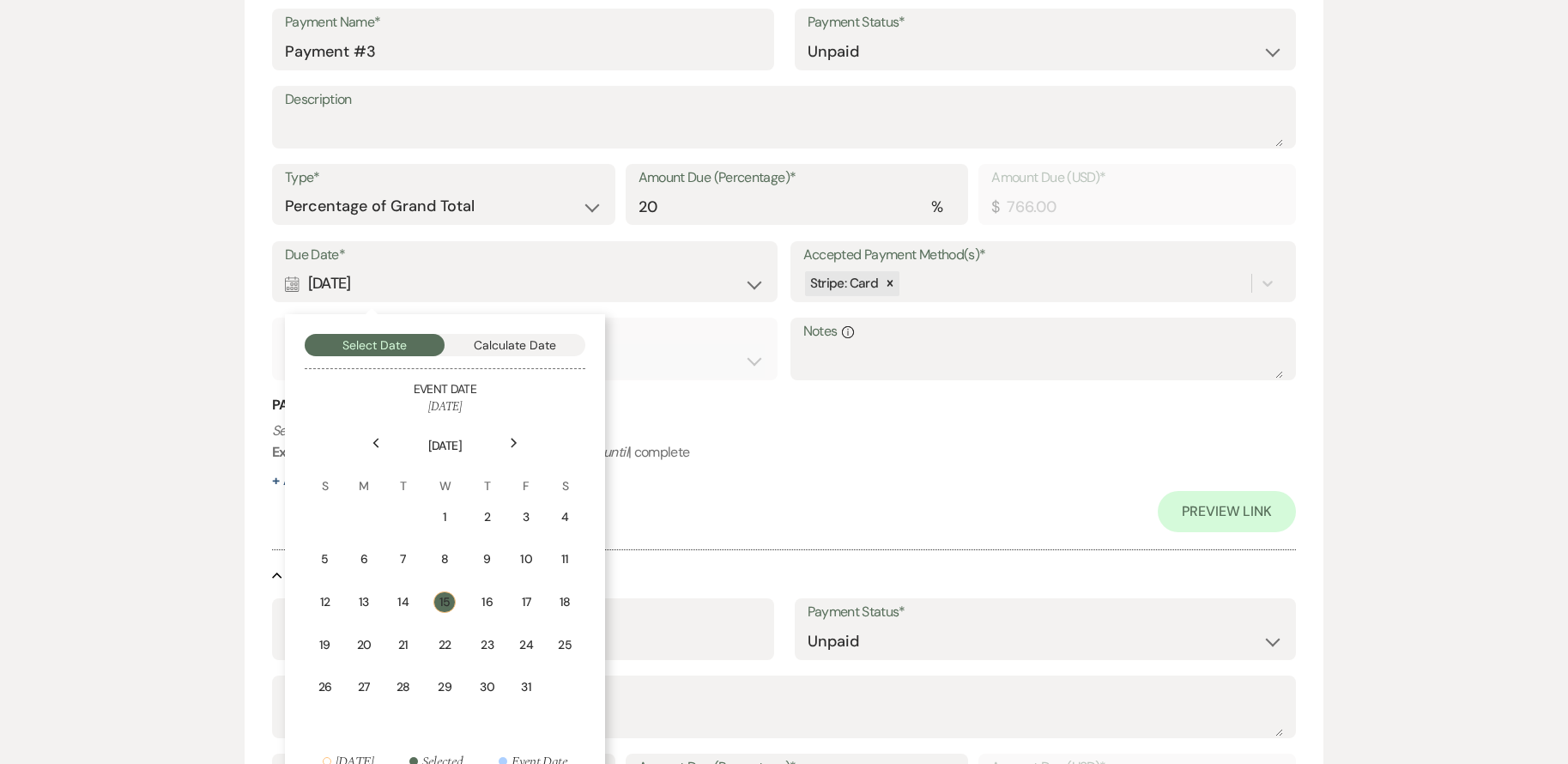
click at [511, 444] on icon "Next" at bounding box center [514, 443] width 9 height 11
click at [567, 595] on div "15" at bounding box center [564, 601] width 15 height 18
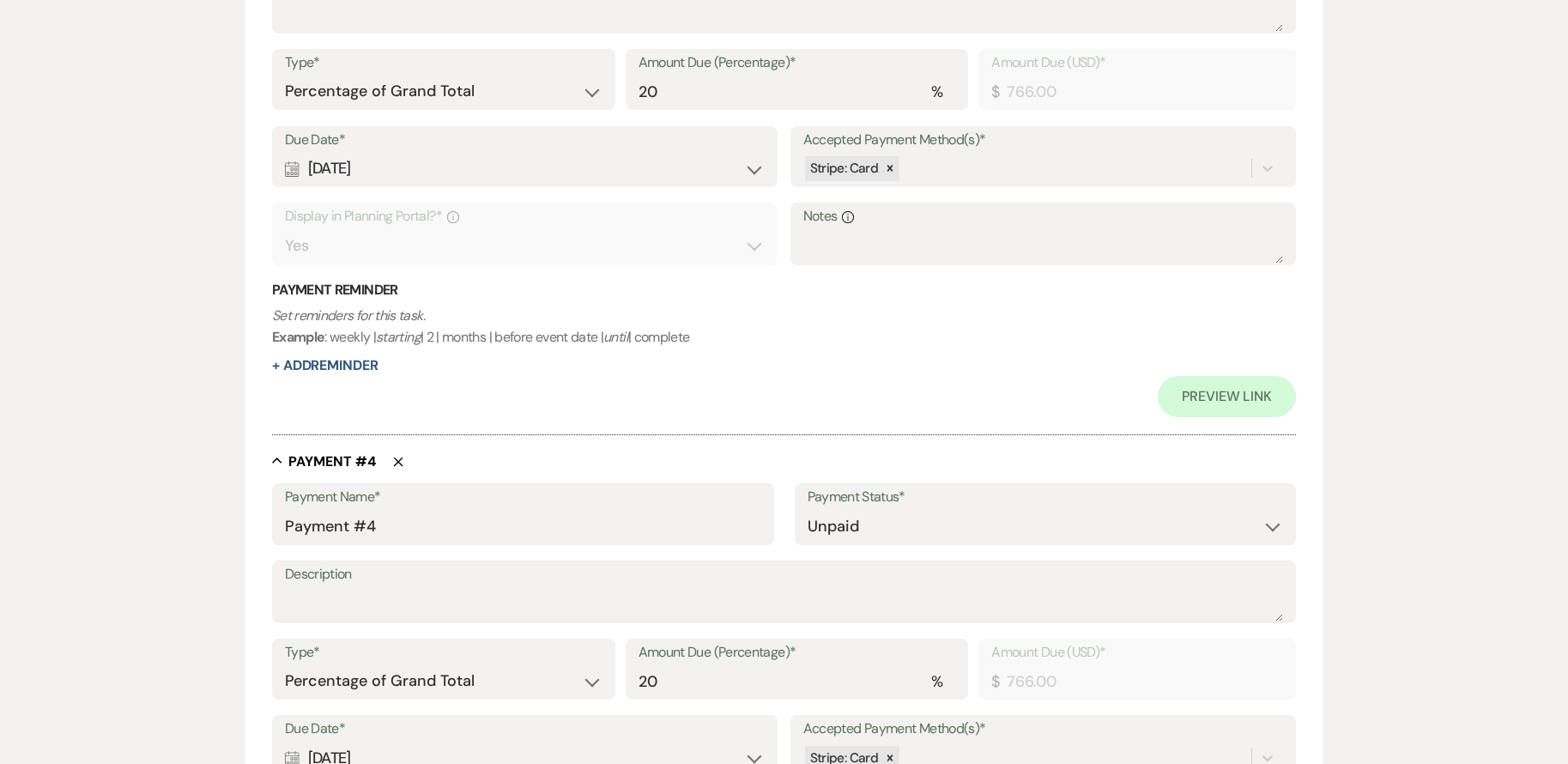
scroll to position [1775, 0]
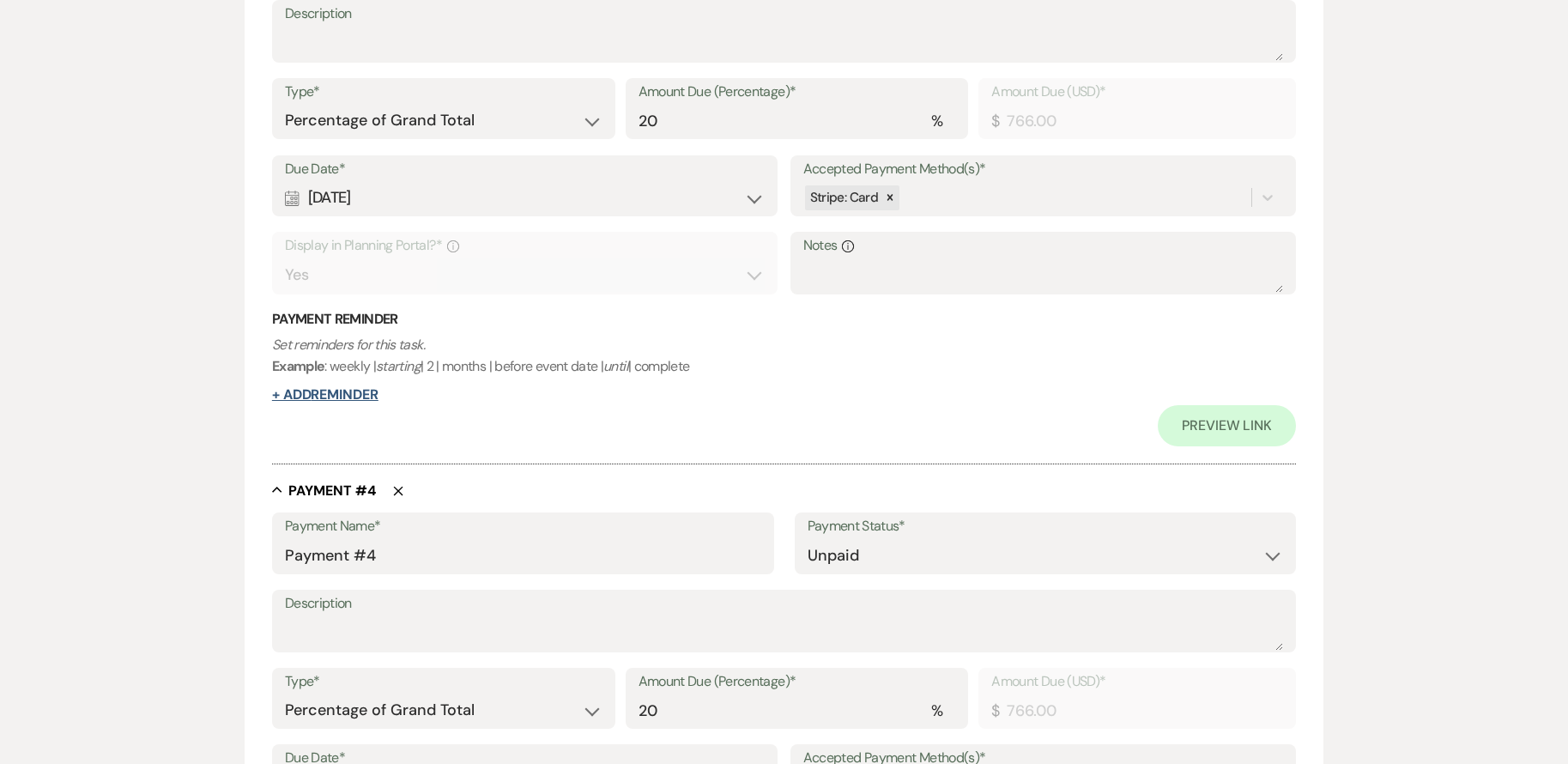
click at [372, 388] on button "+ Add Reminder" at bounding box center [325, 394] width 107 height 13
select select "client"
select select "days"
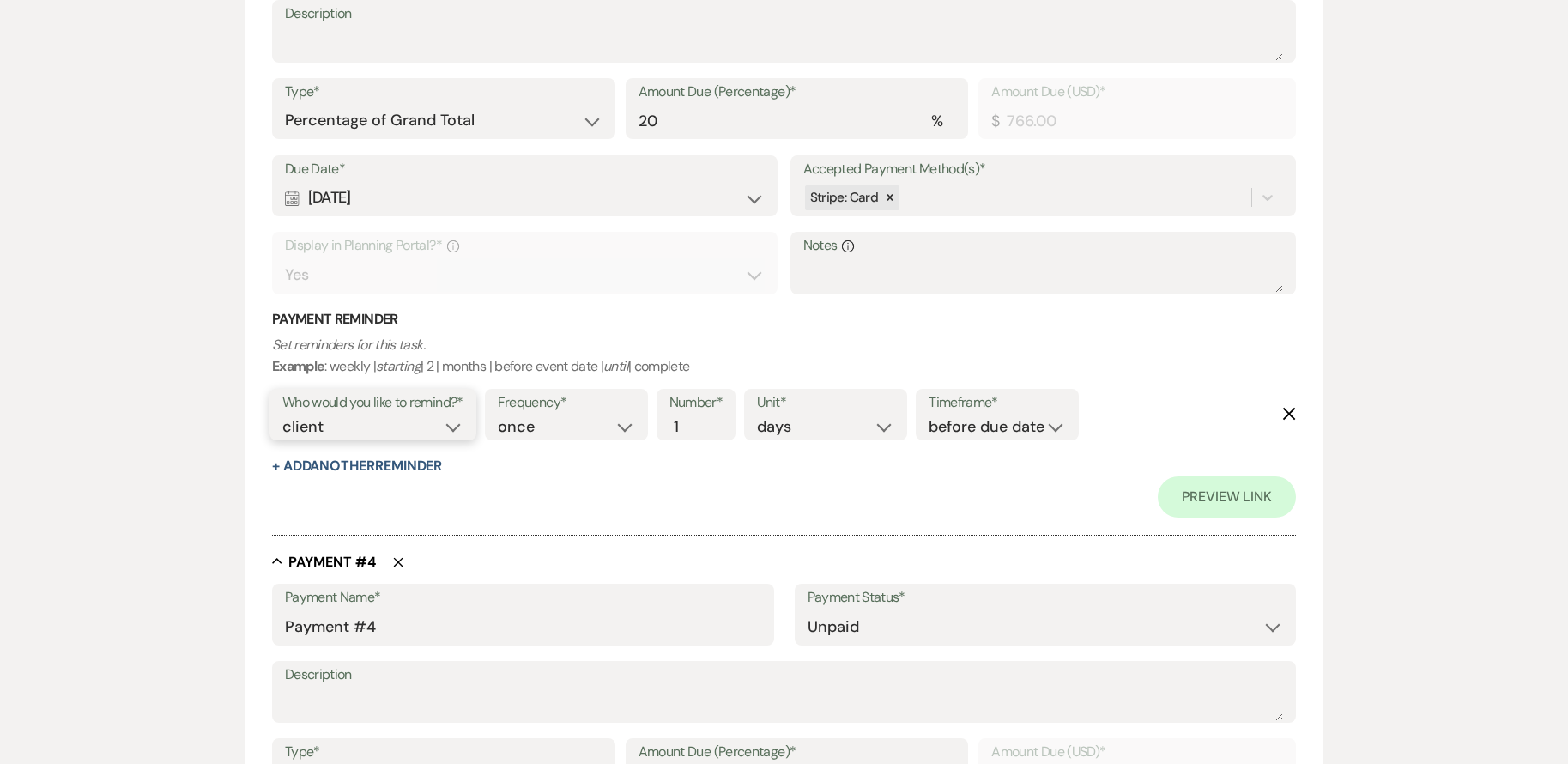
click at [426, 429] on select "client venue both" at bounding box center [373, 427] width 181 height 23
type input "2"
click at [702, 422] on input "2" at bounding box center [687, 427] width 36 height 23
click at [791, 426] on select "days weeks months" at bounding box center [825, 427] width 138 height 23
select select "weeks"
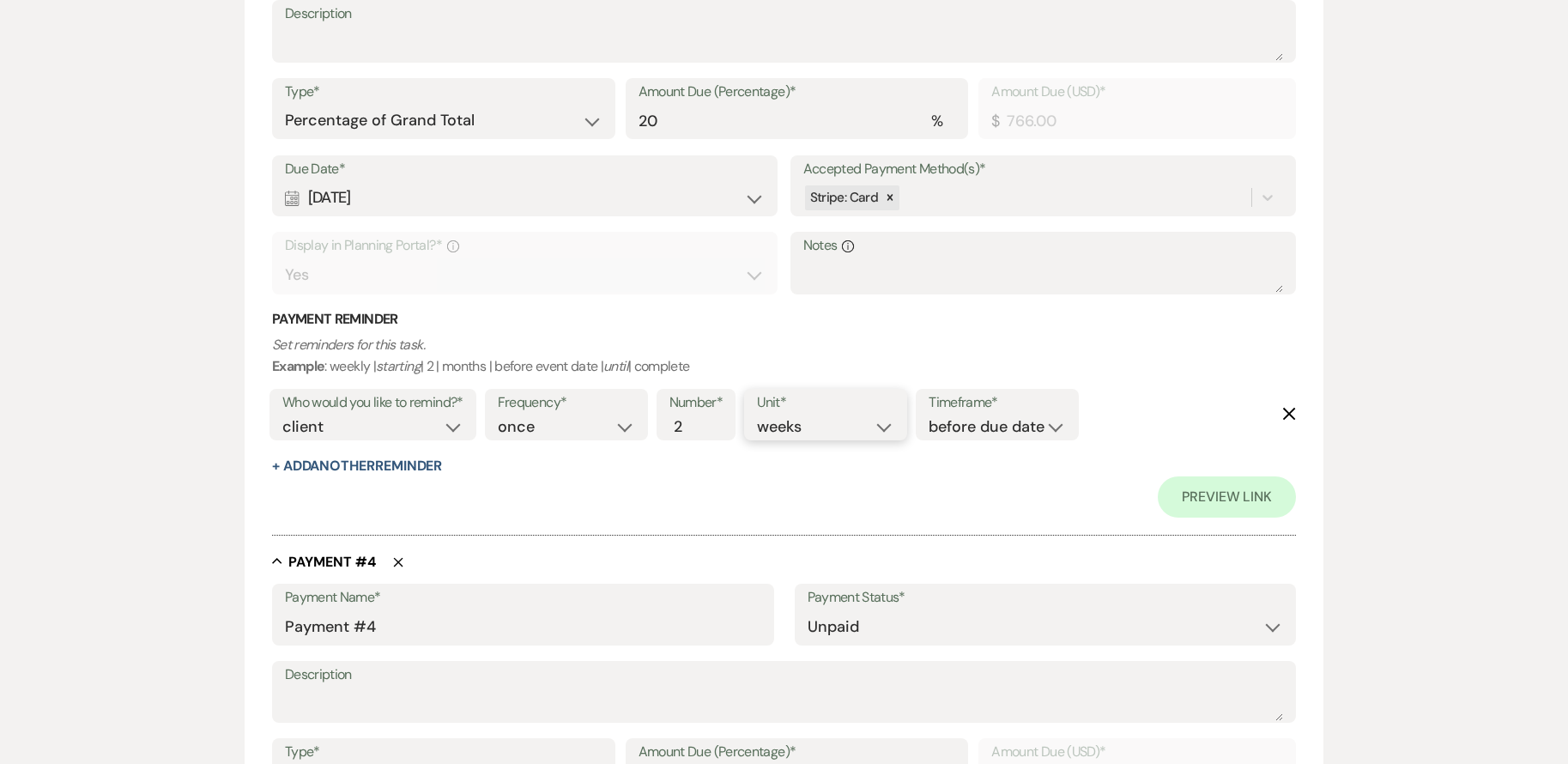
click at [760, 416] on select "days weeks months" at bounding box center [825, 427] width 138 height 23
type input "1"
click at [697, 432] on input "1" at bounding box center [687, 427] width 36 height 23
click at [423, 466] on button "+ Add Another Reminder" at bounding box center [356, 466] width 170 height 13
select select "client"
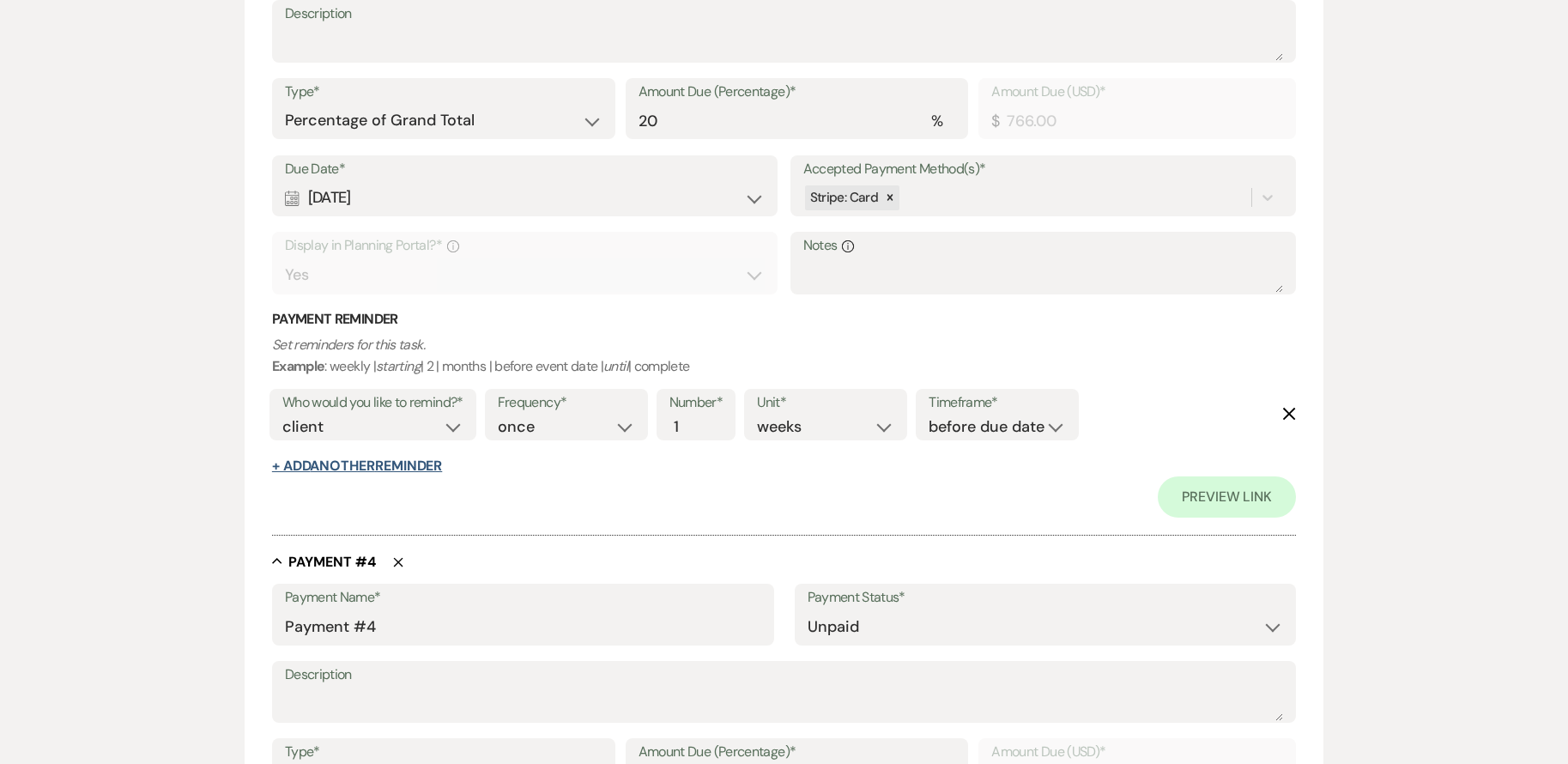
select select "days"
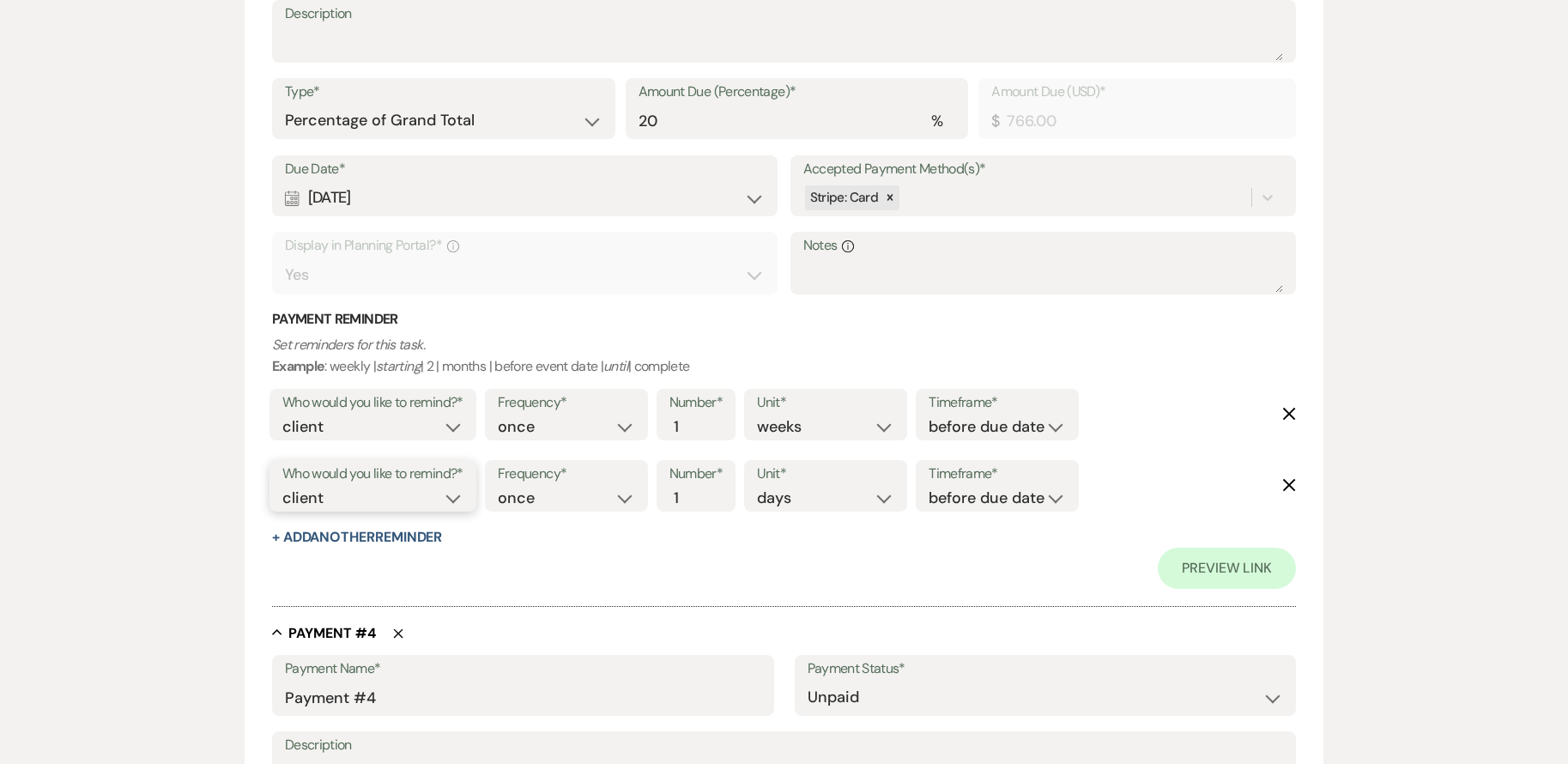
click at [431, 496] on select "client venue both" at bounding box center [373, 498] width 181 height 23
click at [969, 507] on select "before due date after due date on due date on custom date" at bounding box center [997, 498] width 138 height 23
select select "onDueDate"
click at [929, 487] on select "before due date after due date on due date on custom date" at bounding box center [997, 498] width 138 height 23
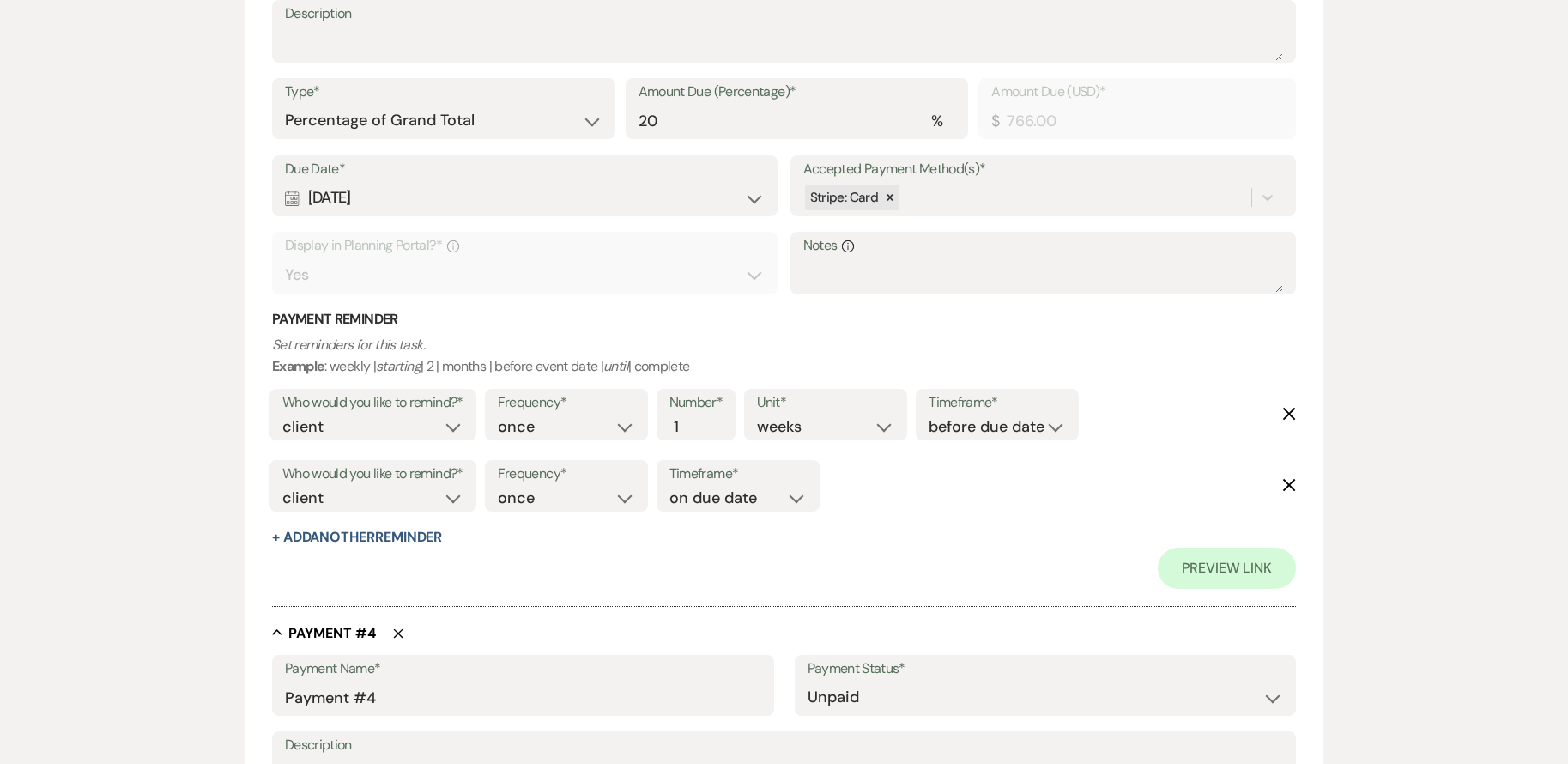
click at [422, 538] on button "+ Add Another Reminder" at bounding box center [356, 537] width 170 height 13
select select "client"
select select "days"
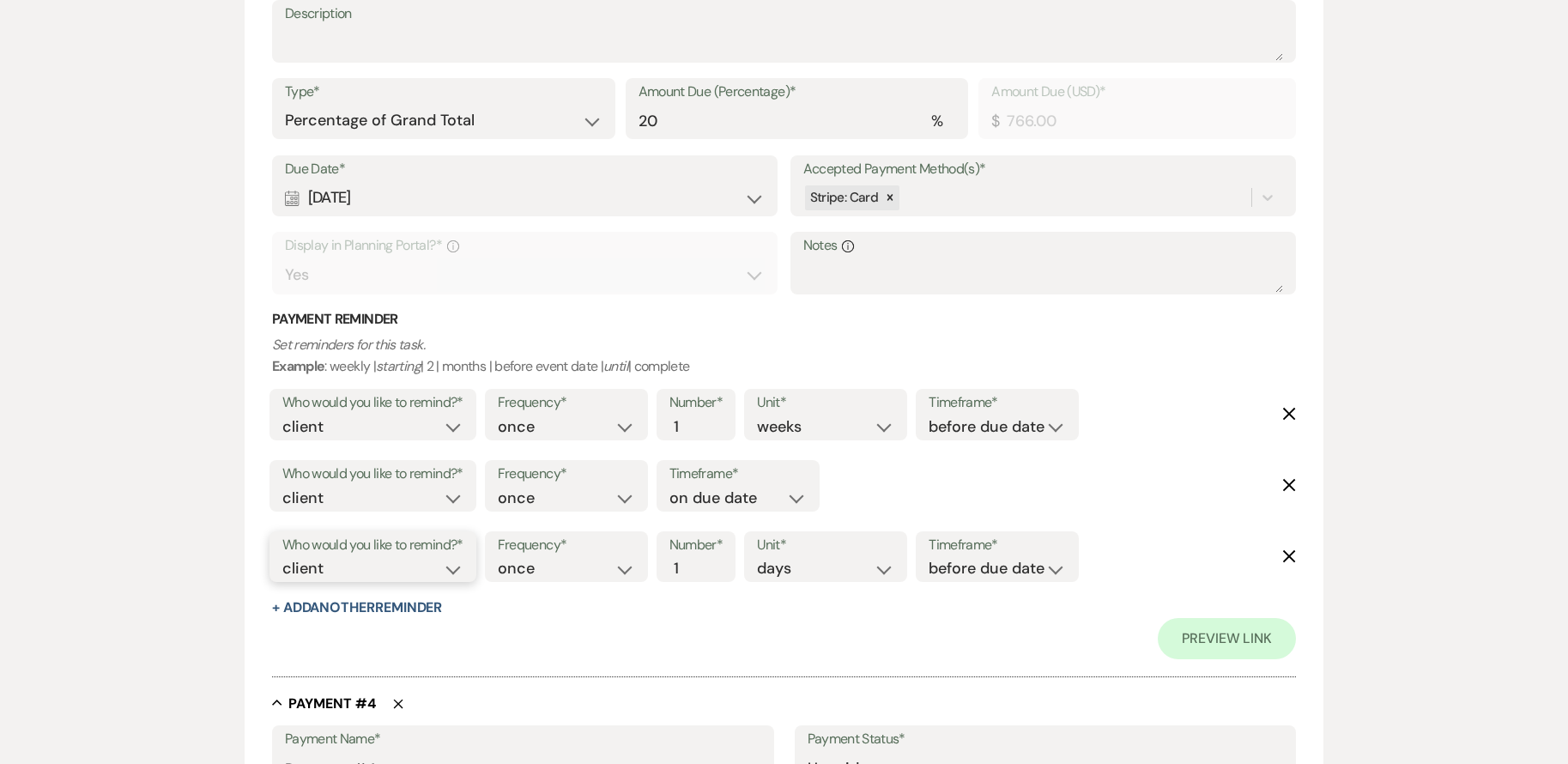
click at [461, 569] on select "client venue both" at bounding box center [373, 569] width 181 height 23
select select "host"
click at [282, 557] on select "client venue both" at bounding box center [373, 569] width 181 height 23
click at [698, 561] on input "2" at bounding box center [687, 569] width 36 height 23
type input "3"
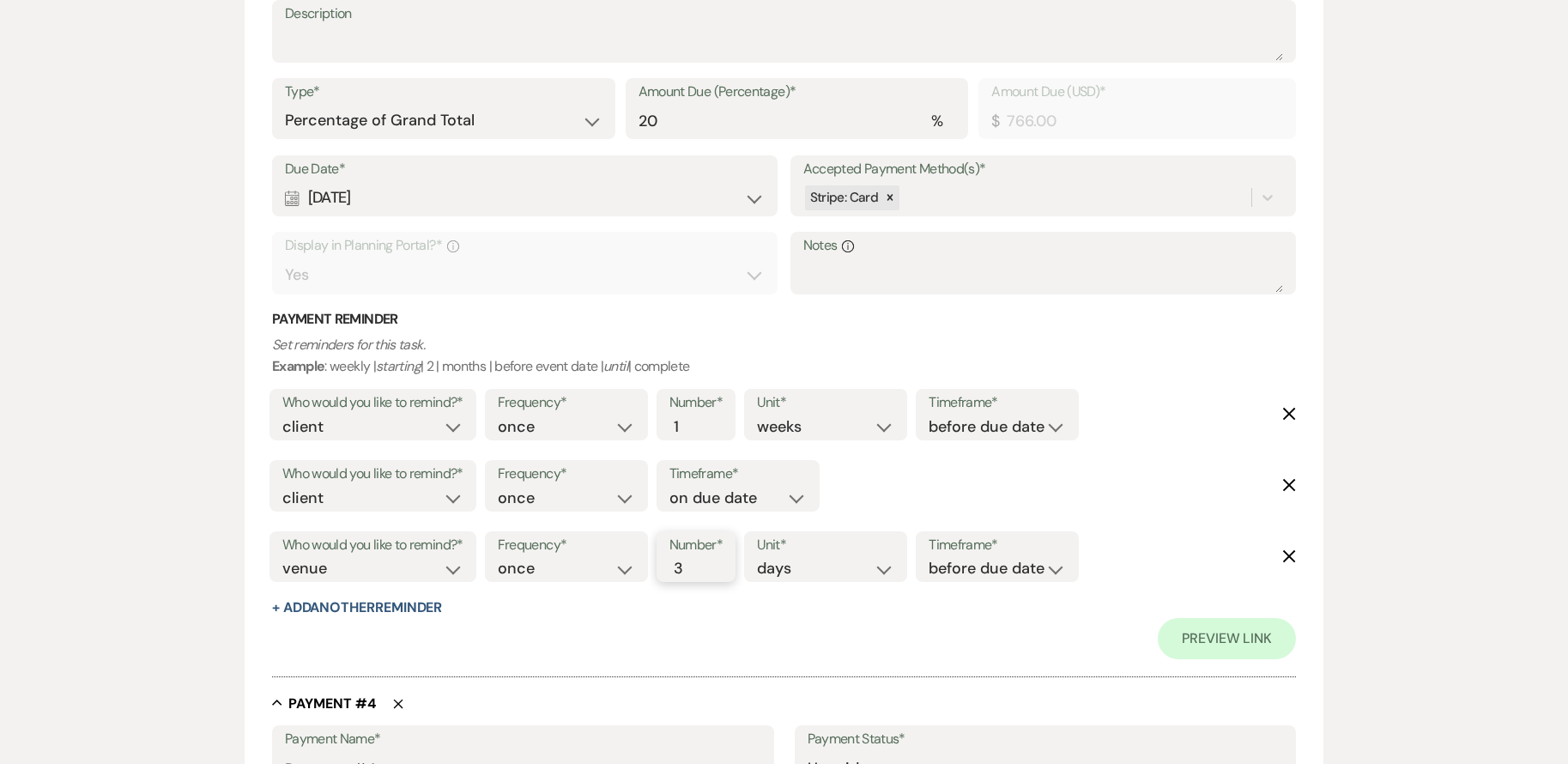
click at [698, 561] on input "3" at bounding box center [687, 569] width 36 height 23
click at [984, 575] on select "before due date after due date on due date on custom date" at bounding box center [997, 569] width 138 height 23
select select "afterDueDate"
click at [932, 557] on select "before due date after due date on due date on custom date" at bounding box center [997, 569] width 138 height 23
click at [764, 642] on div "Preview Link" at bounding box center [783, 639] width 1024 height 41
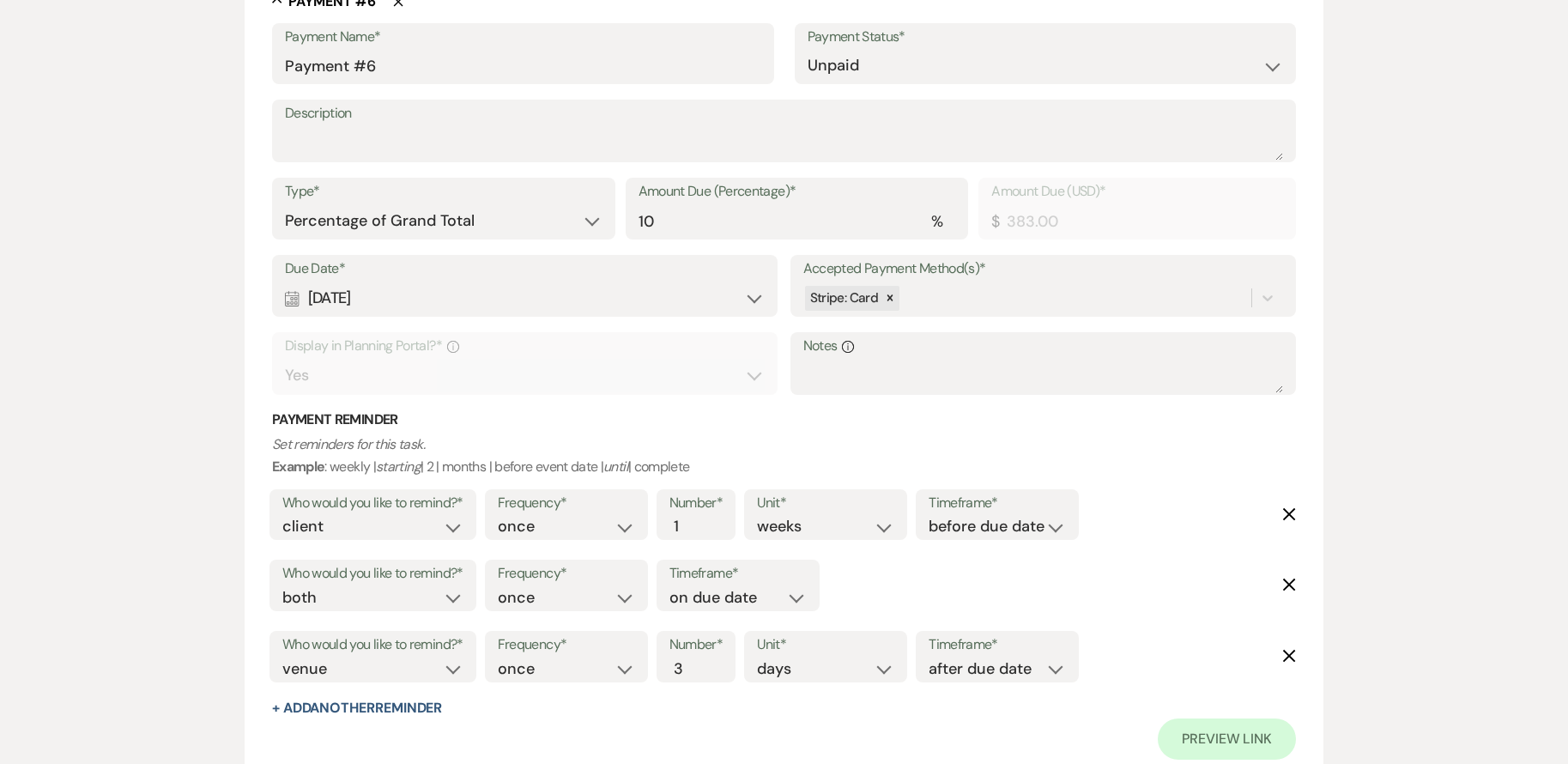
scroll to position [4307, 0]
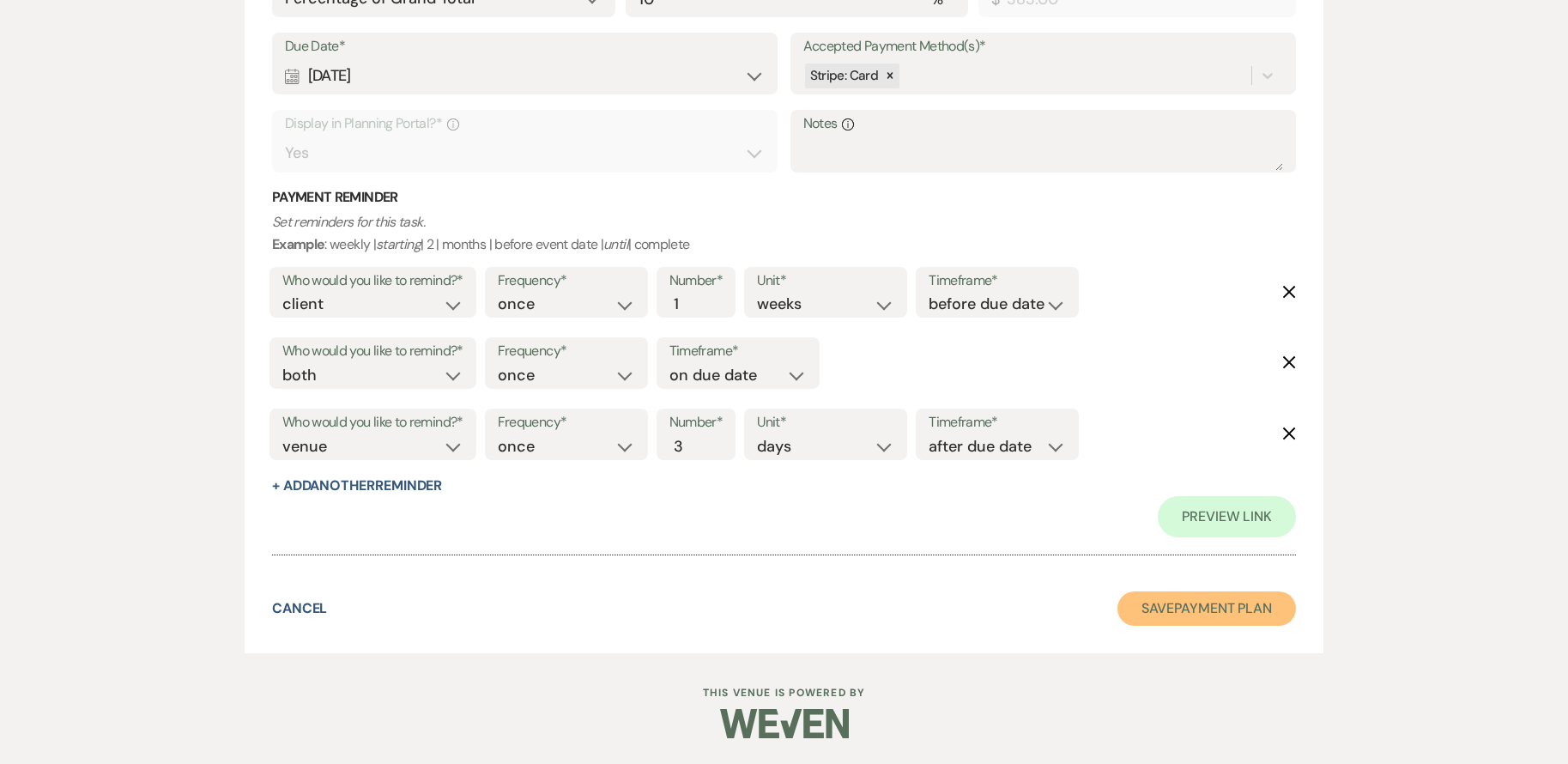
click at [1130, 610] on button "Save Payment Plan" at bounding box center [1206, 609] width 178 height 35
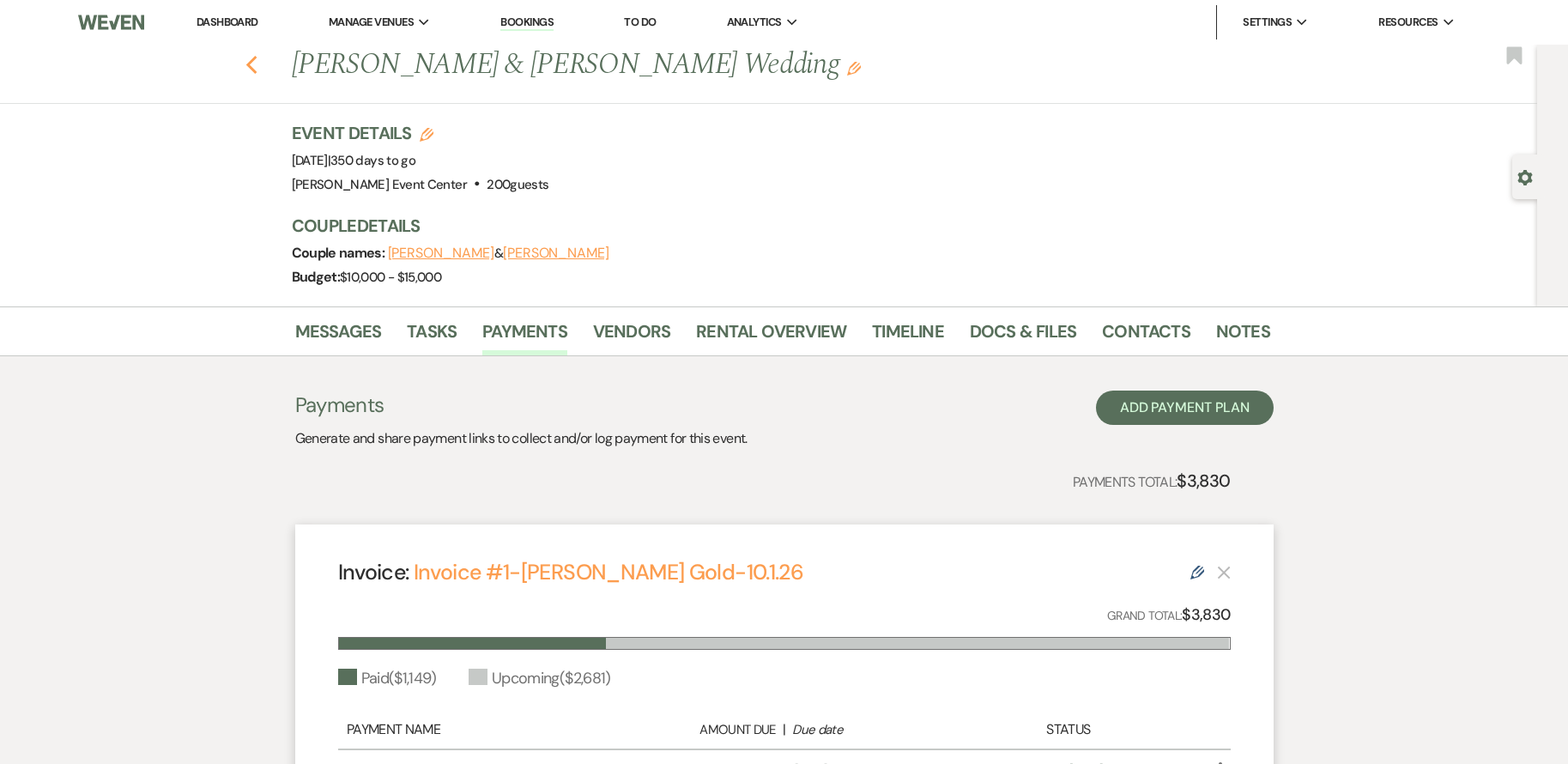
click at [258, 65] on icon "Previous" at bounding box center [251, 65] width 12 height 20
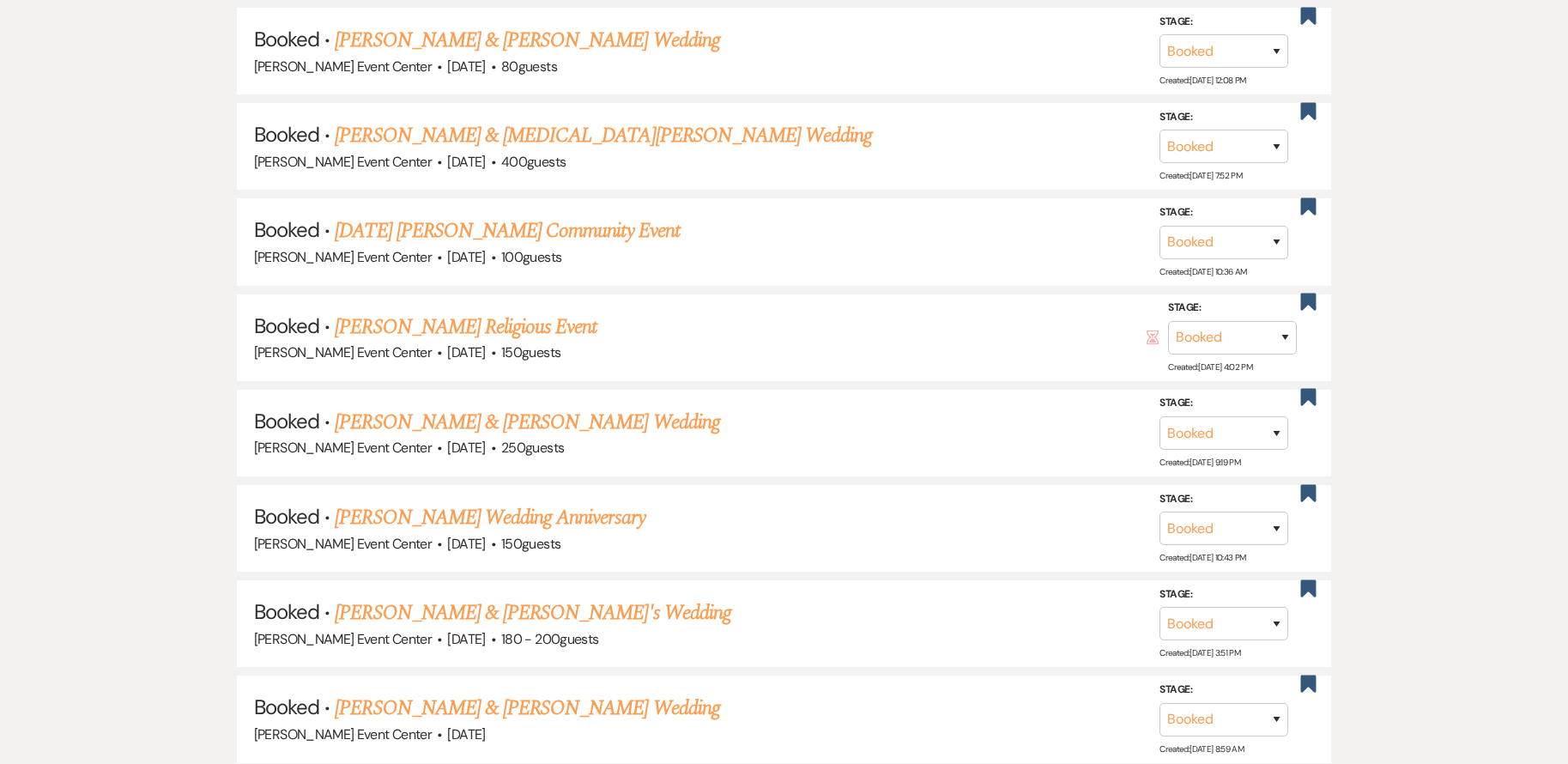
scroll to position [1478, 0]
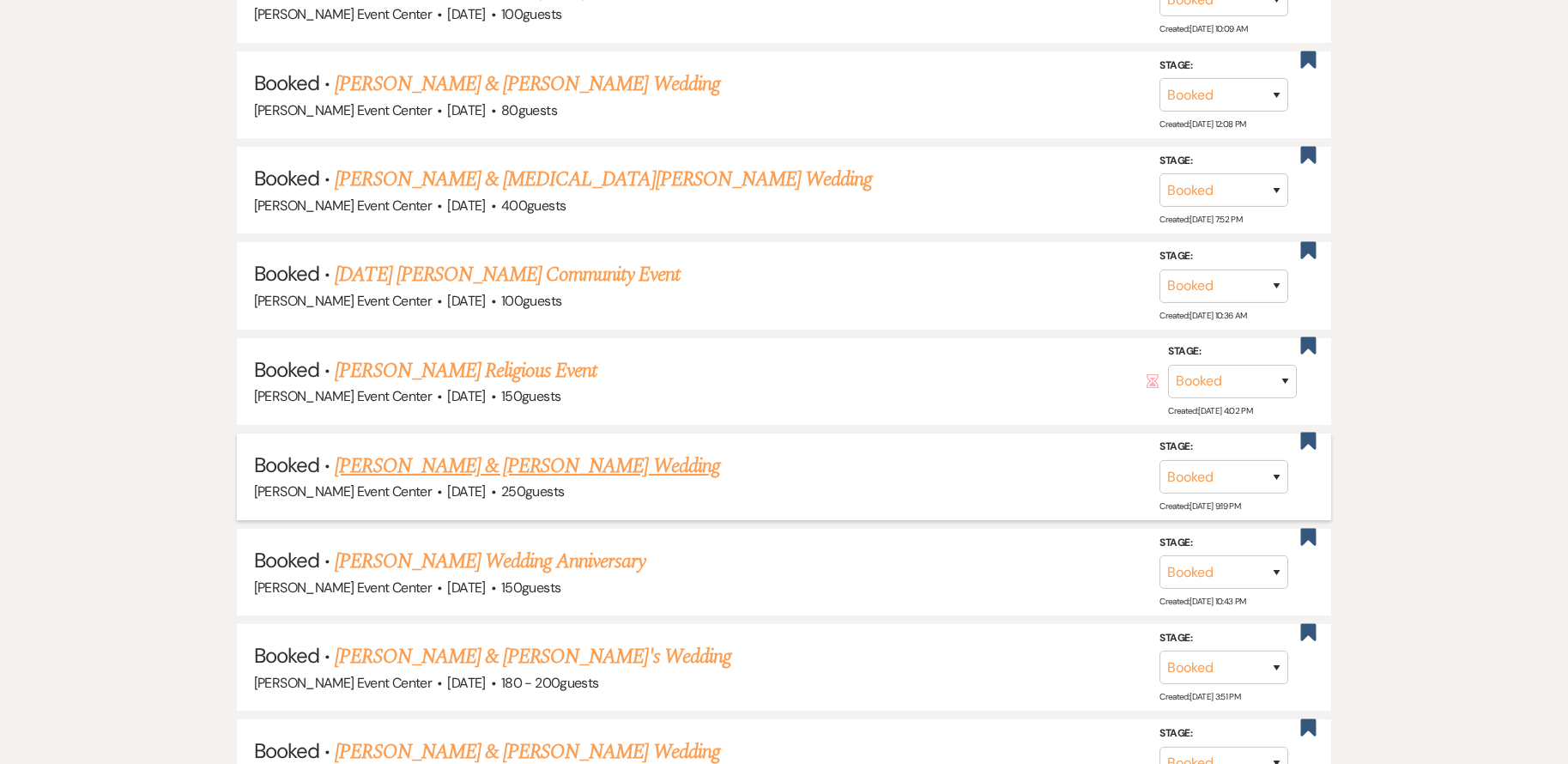
click at [526, 450] on link "[PERSON_NAME] & [PERSON_NAME] Wedding" at bounding box center [527, 466] width 384 height 31
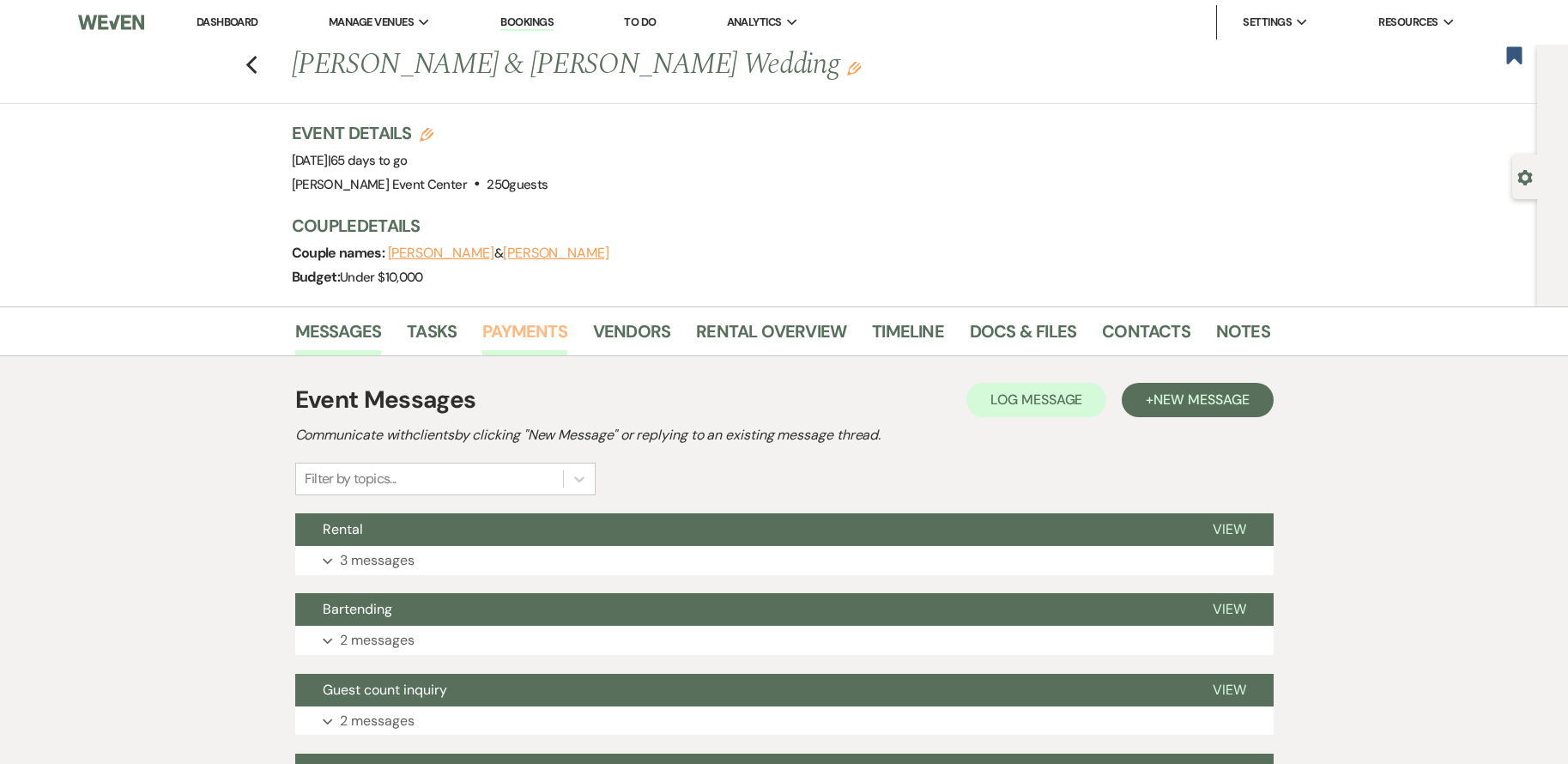
click at [502, 333] on link "Payments" at bounding box center [525, 337] width 85 height 38
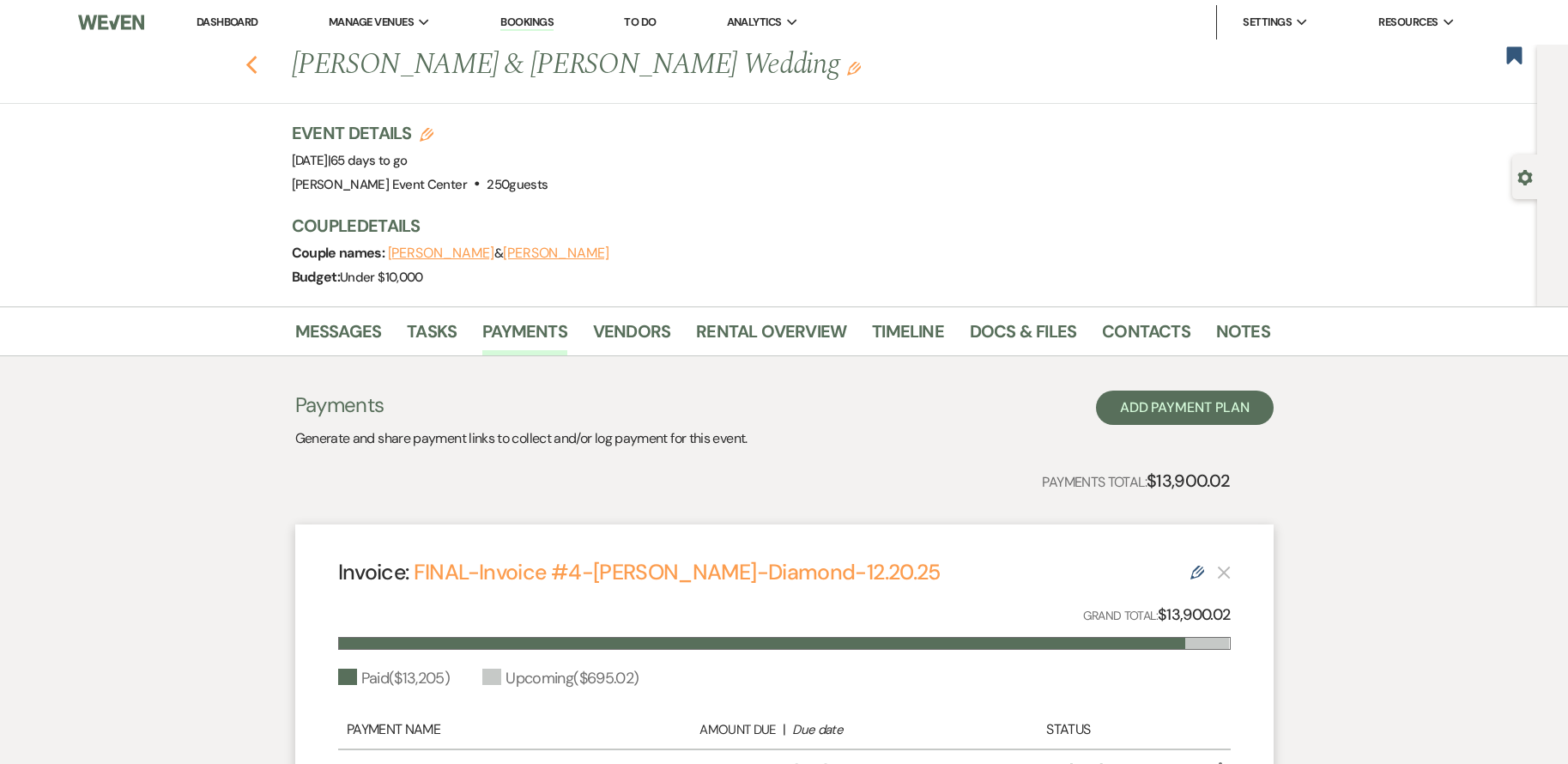
click at [252, 68] on icon "Previous" at bounding box center [251, 65] width 12 height 20
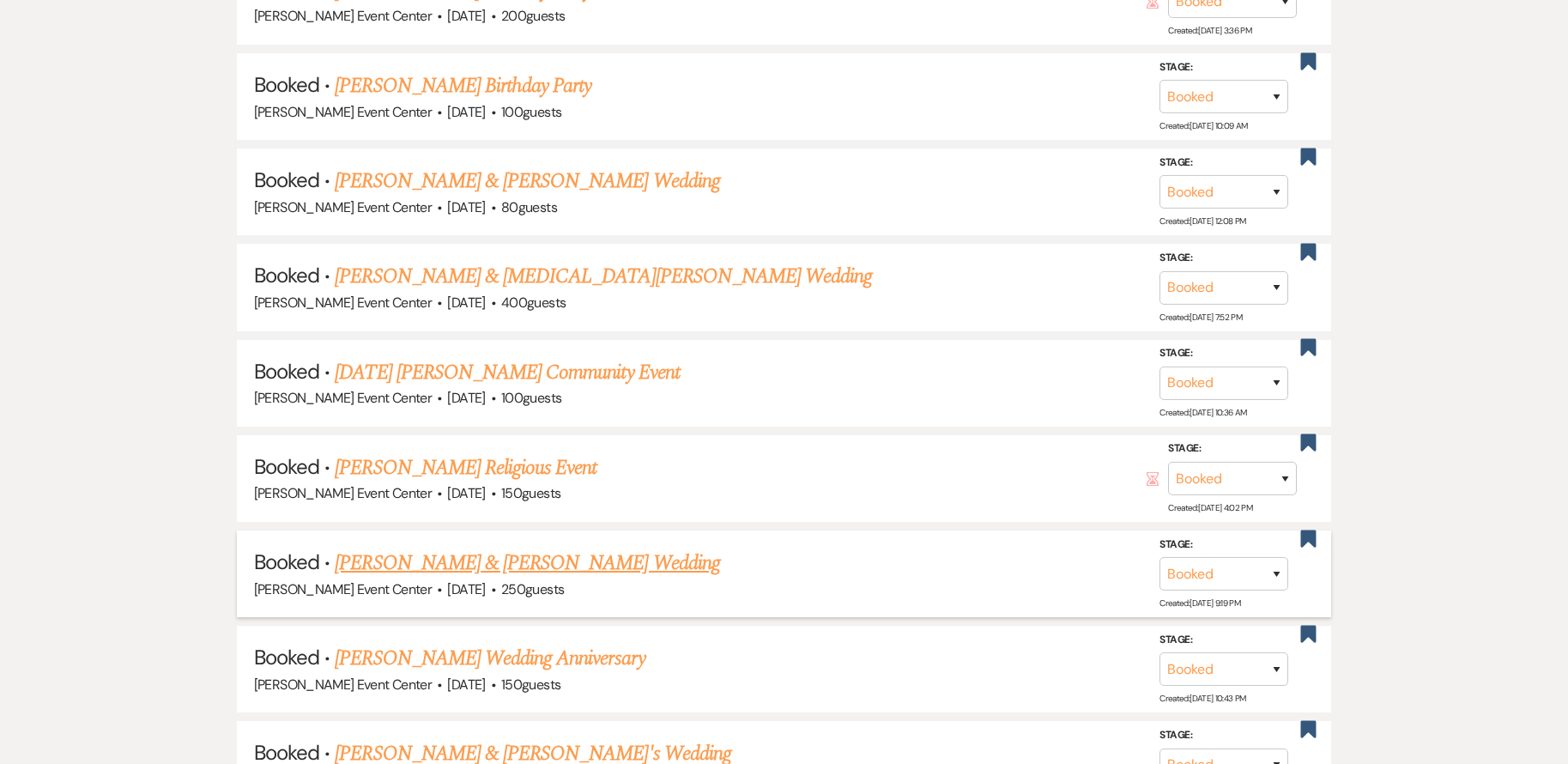
scroll to position [1577, 0]
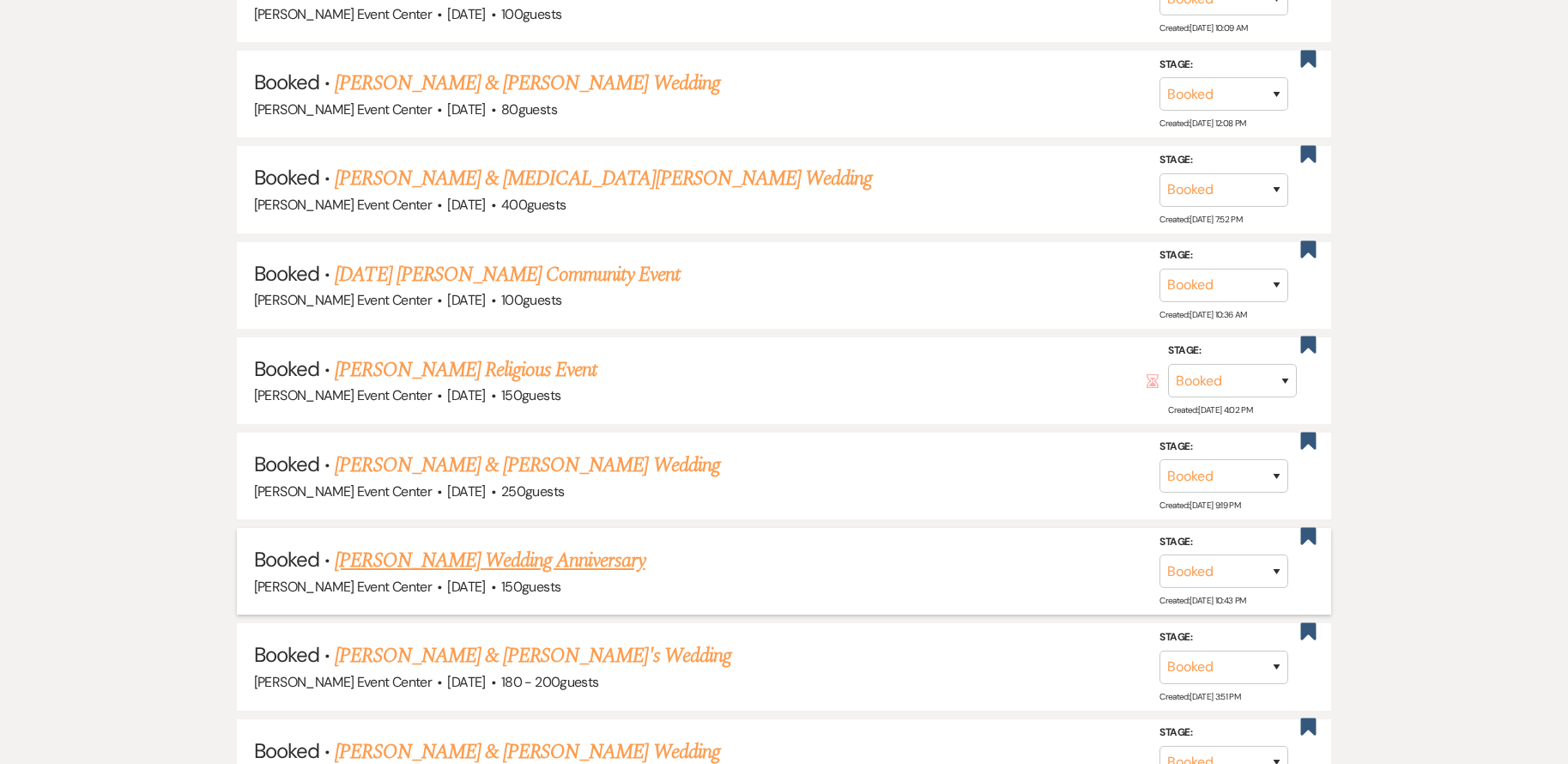
click at [512, 547] on link "[PERSON_NAME] Wedding Anniversary" at bounding box center [489, 561] width 310 height 31
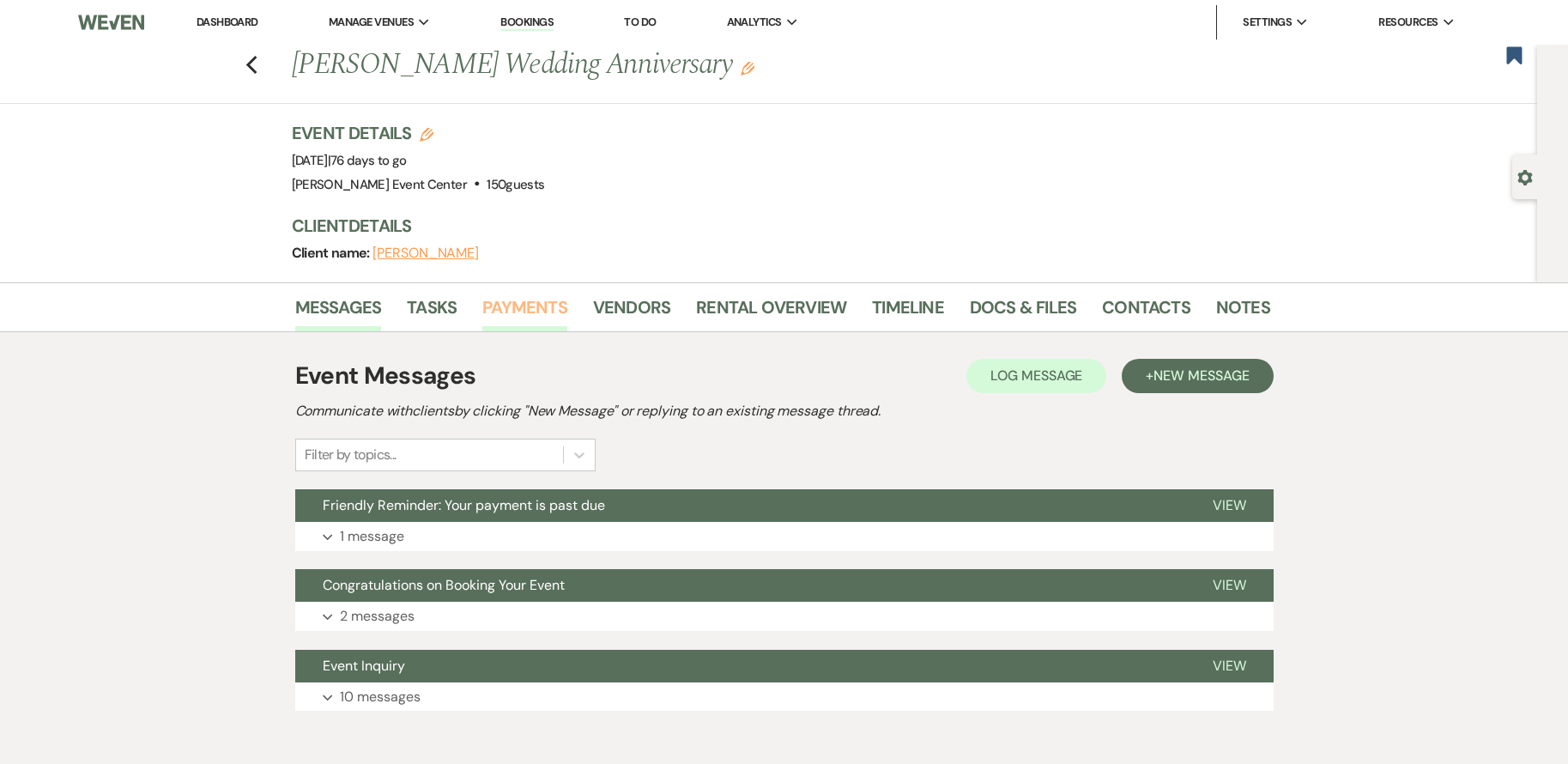
click at [519, 310] on link "Payments" at bounding box center [525, 313] width 85 height 38
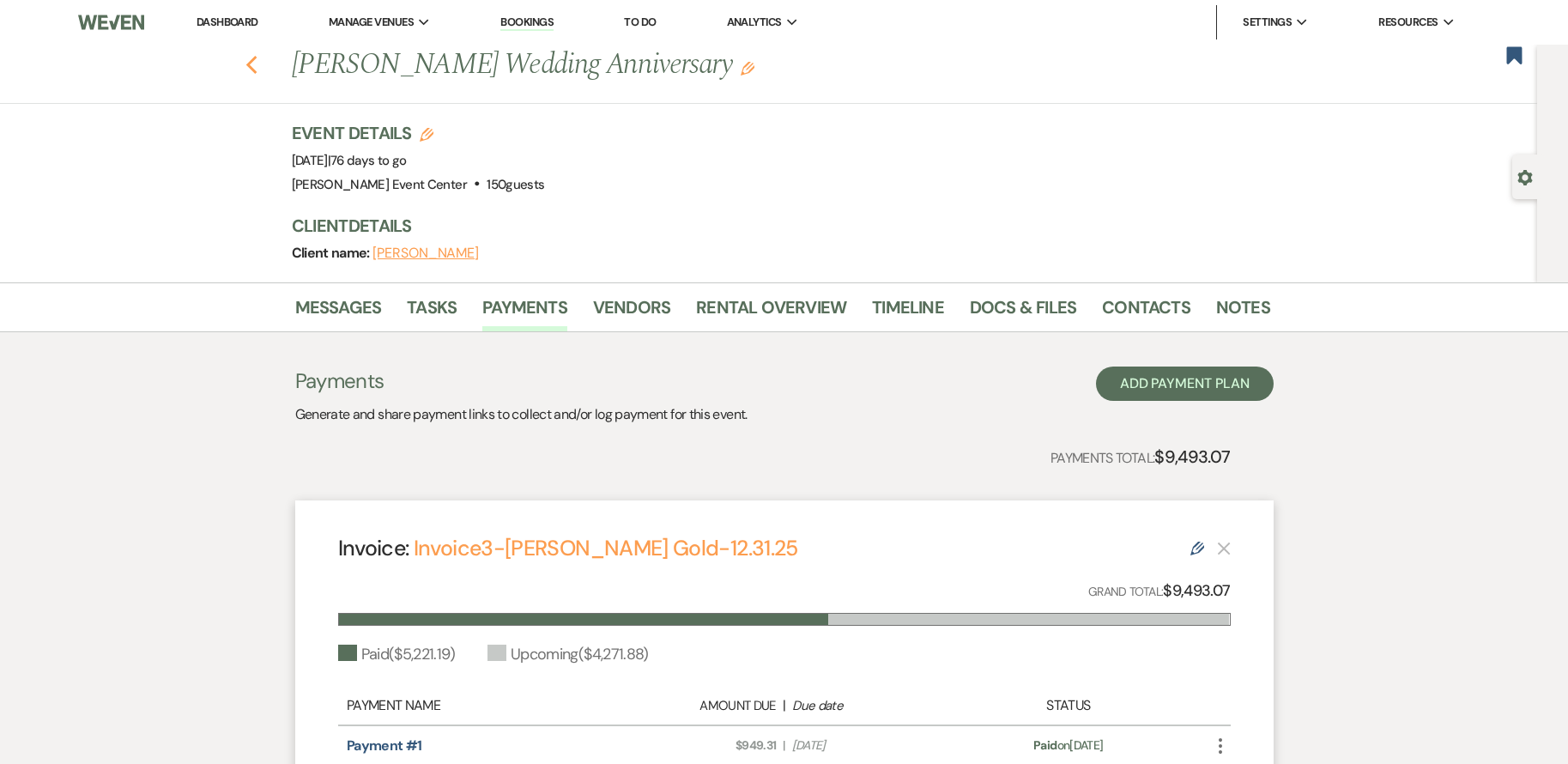
click at [258, 64] on icon "Previous" at bounding box center [251, 65] width 12 height 20
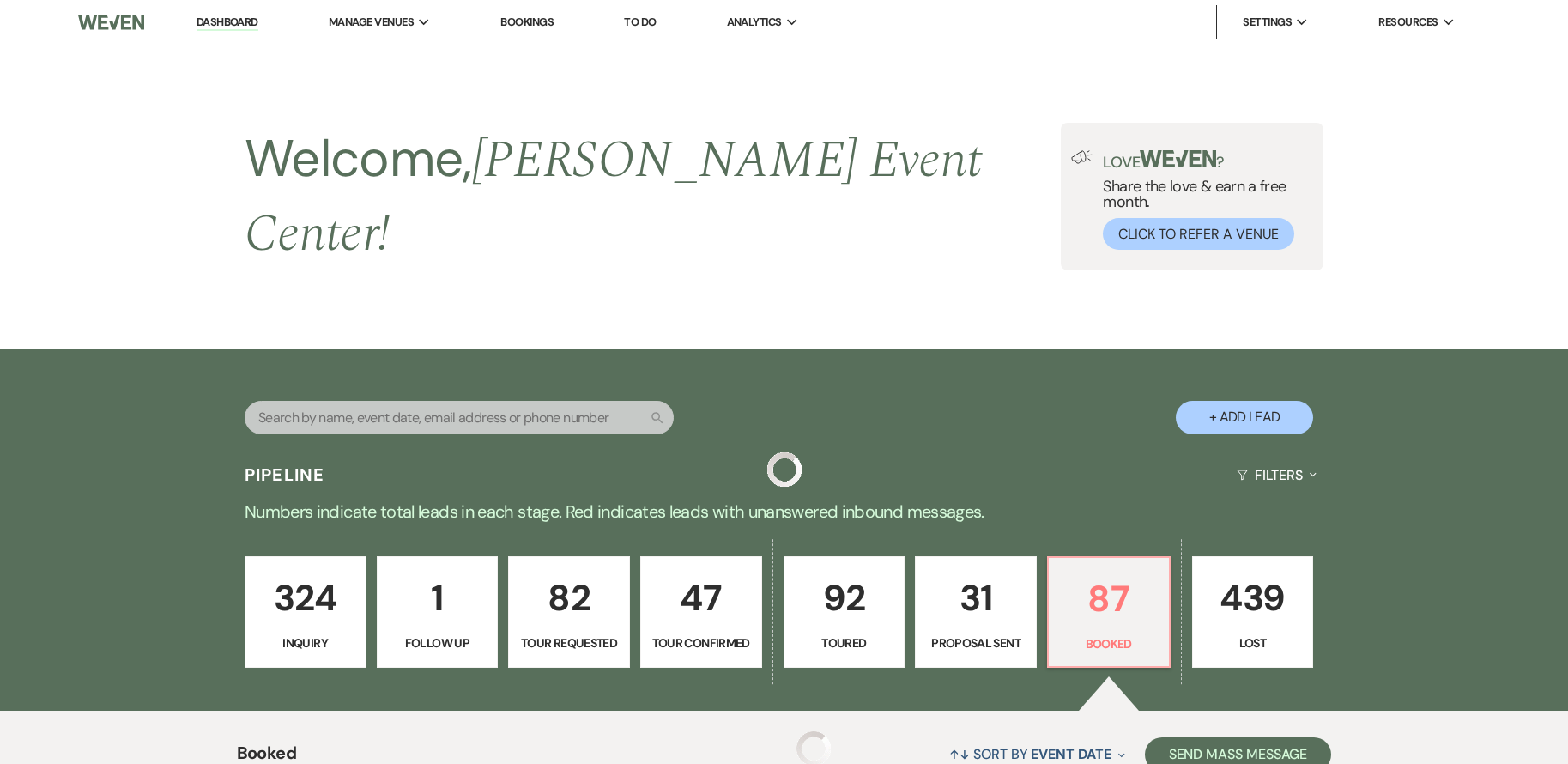
scroll to position [1577, 0]
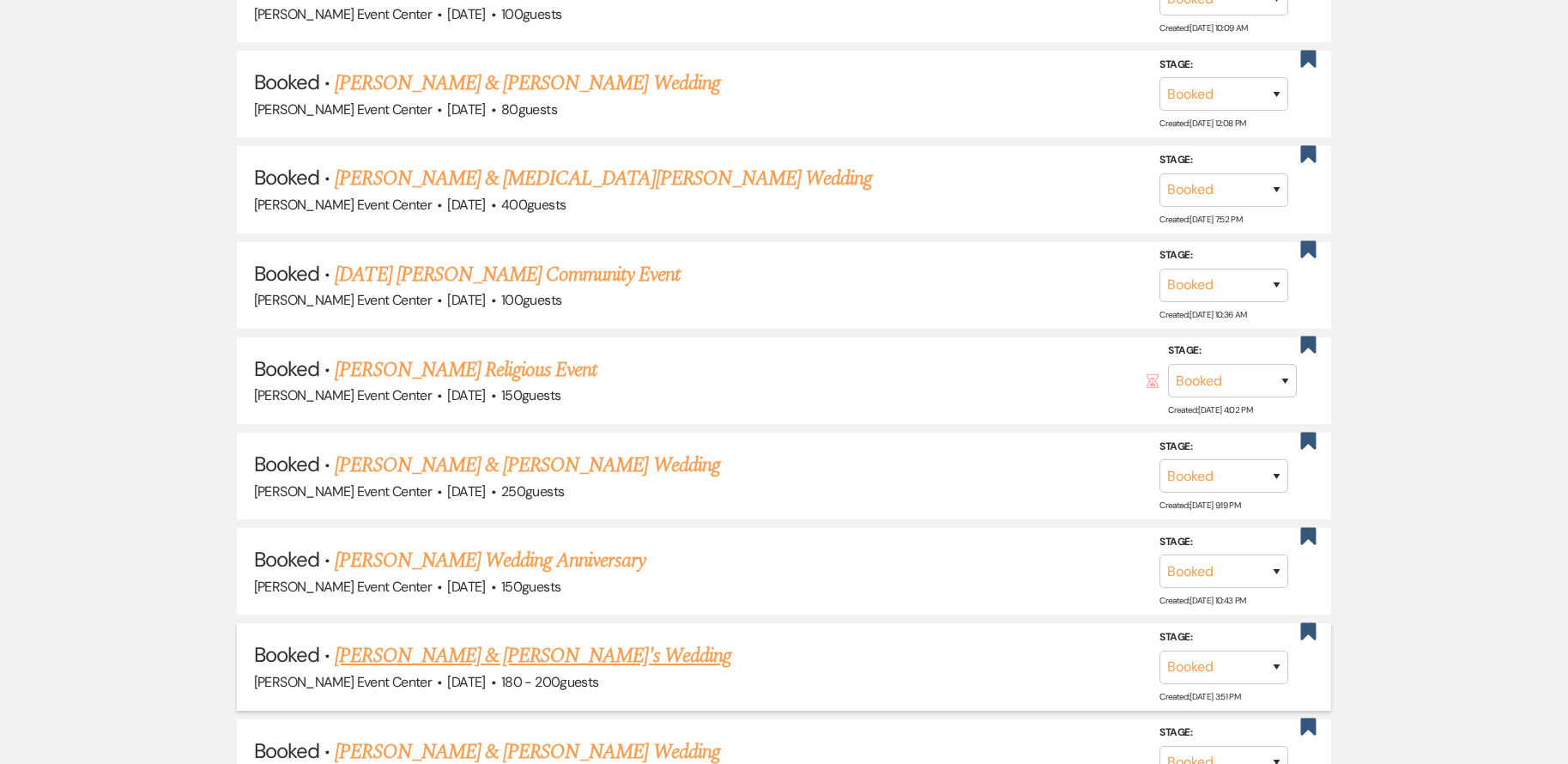
click at [492, 641] on link "[PERSON_NAME] & [PERSON_NAME]'s Wedding" at bounding box center [533, 656] width 397 height 31
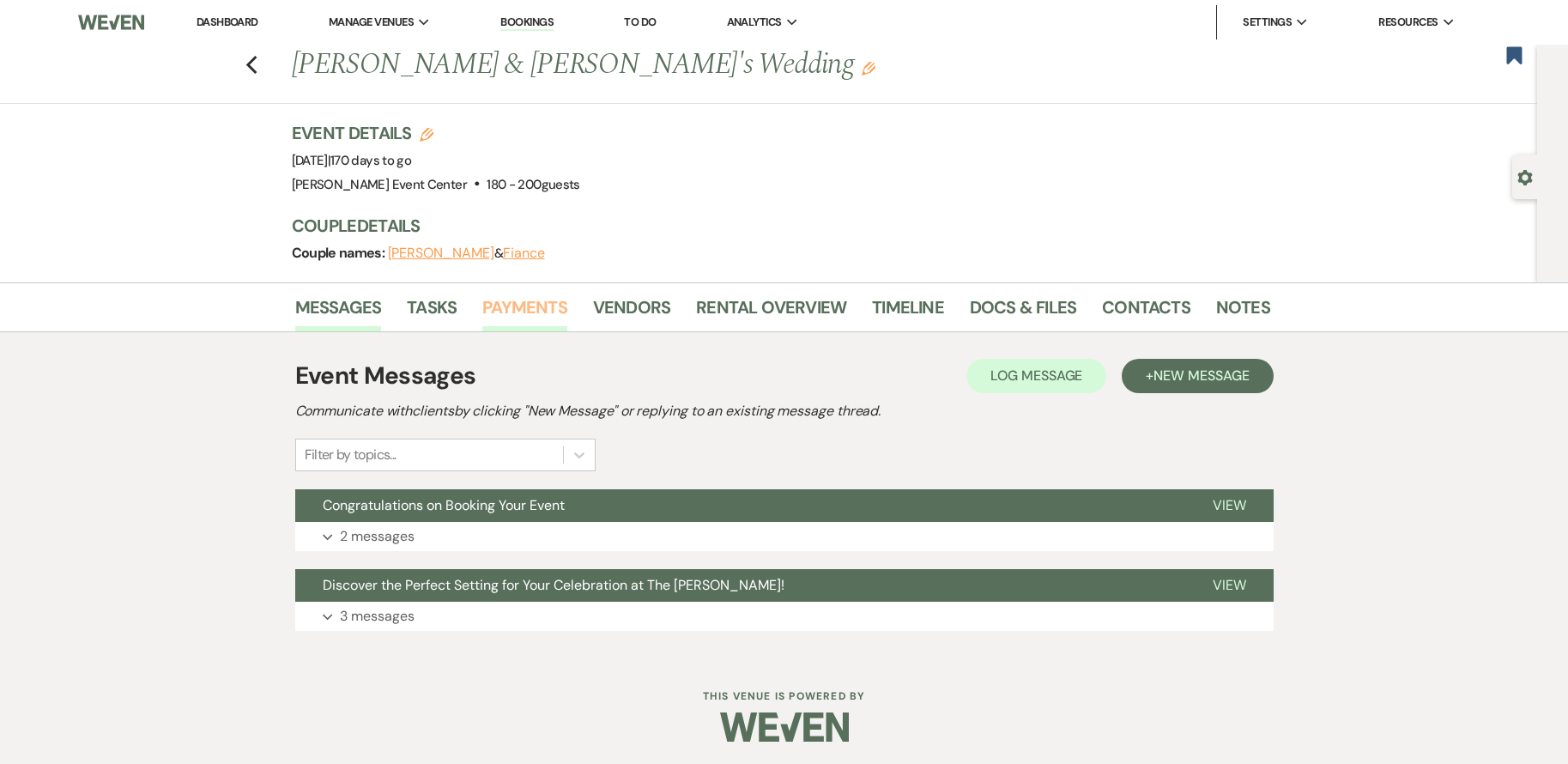
click at [529, 305] on link "Payments" at bounding box center [525, 313] width 85 height 38
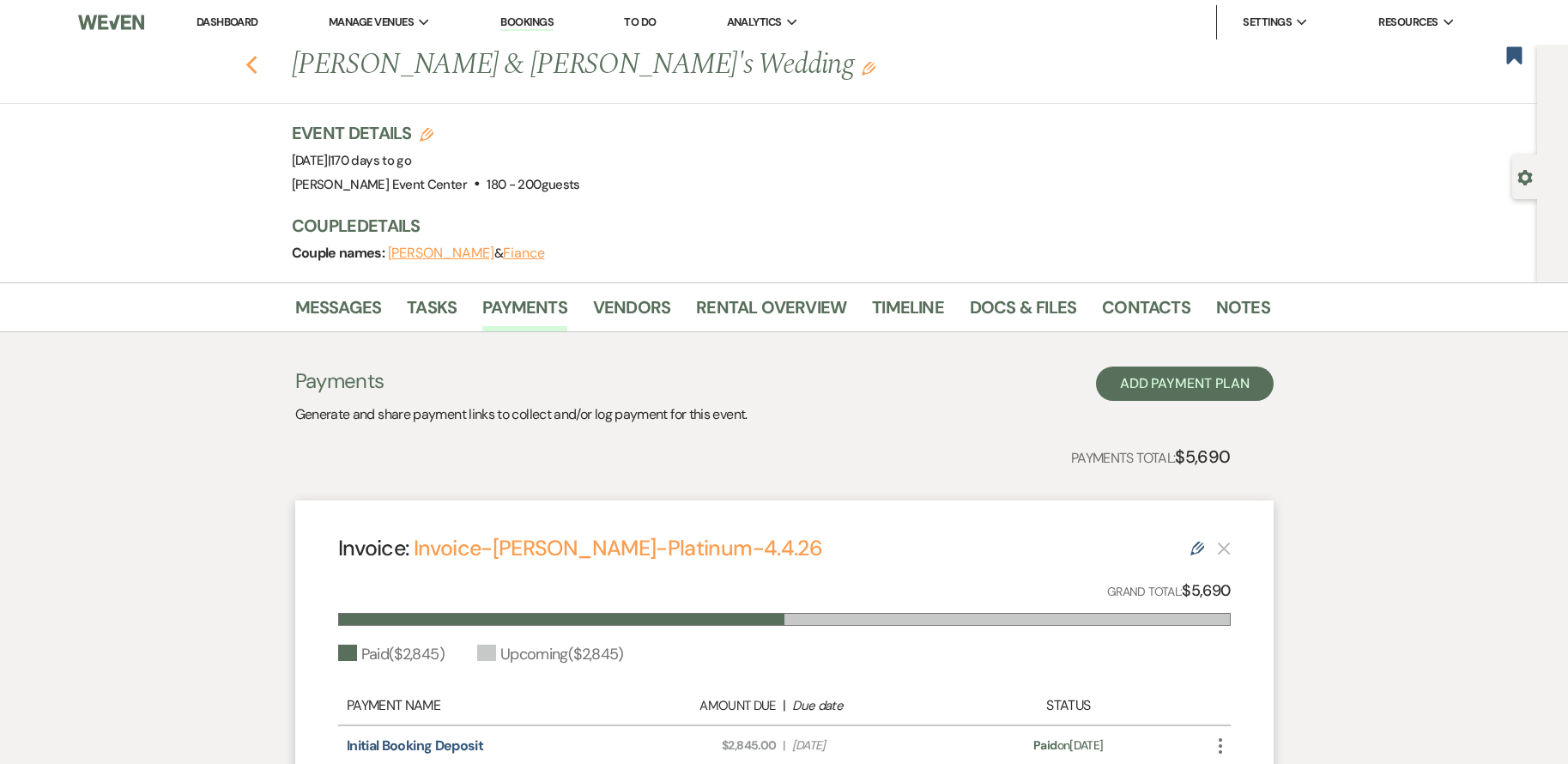
click at [257, 64] on use "button" at bounding box center [250, 65] width 12 height 19
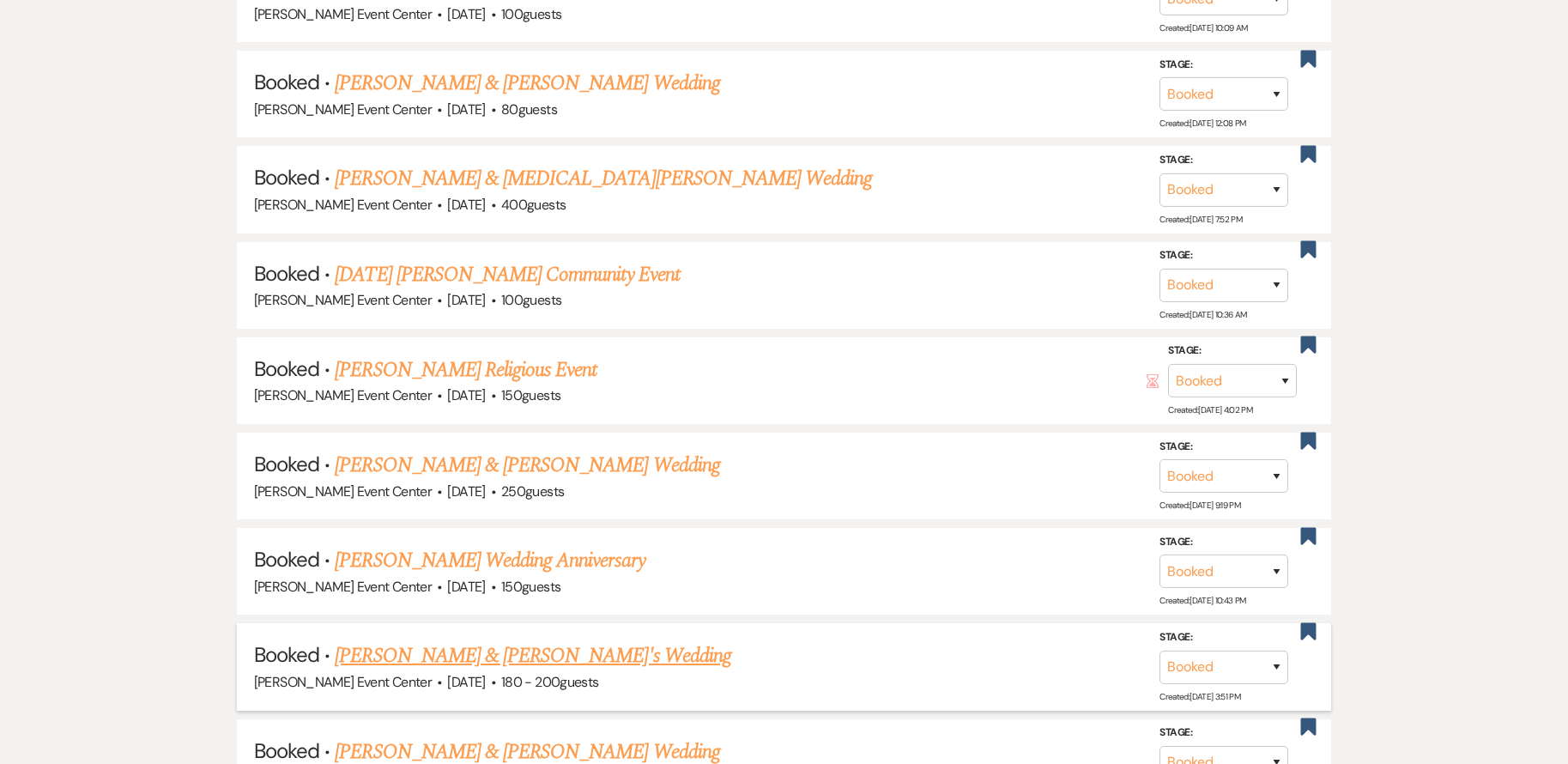
click at [542, 645] on link "[PERSON_NAME] & [PERSON_NAME]'s Wedding" at bounding box center [533, 656] width 397 height 31
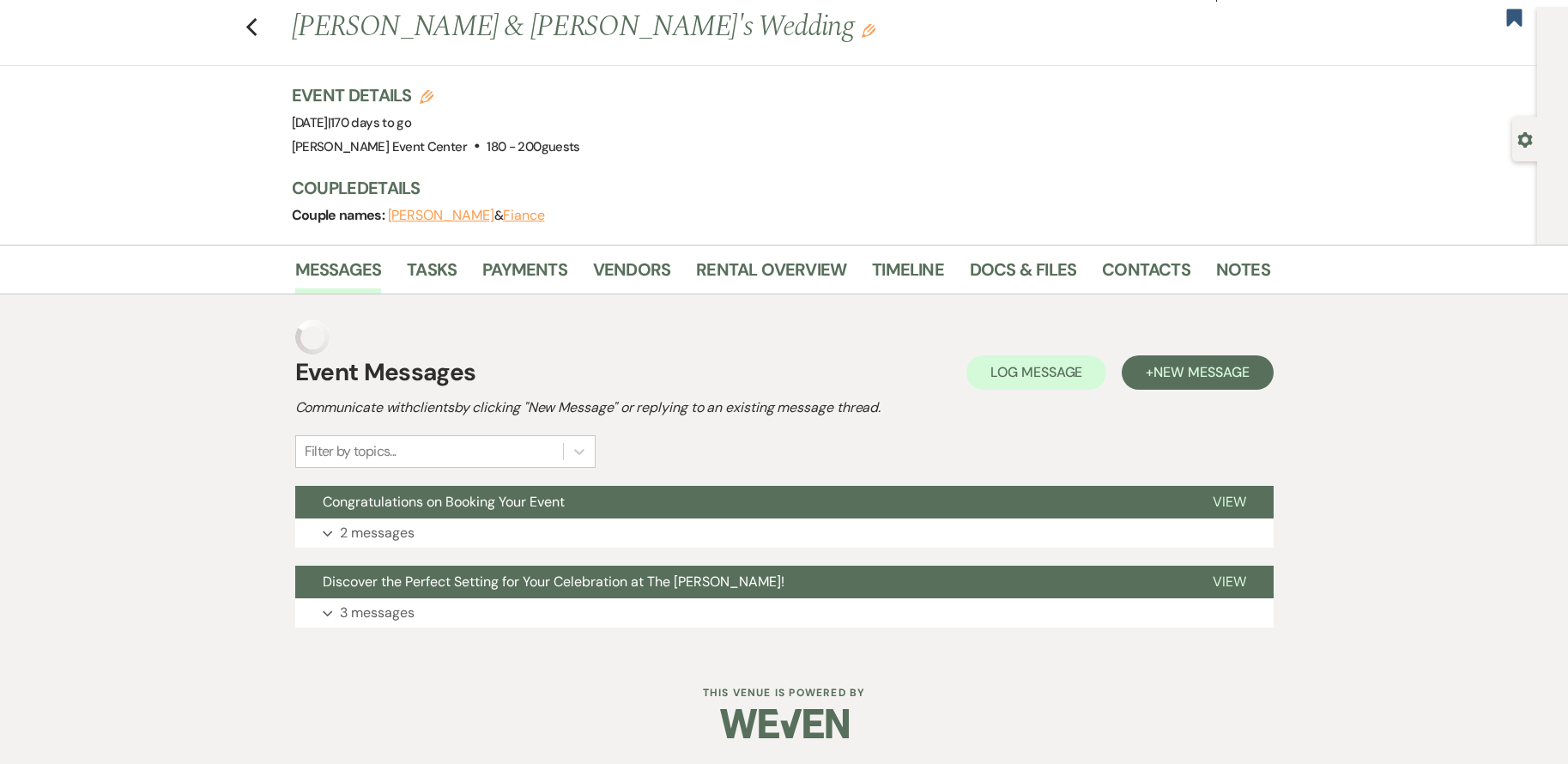
scroll to position [4, 0]
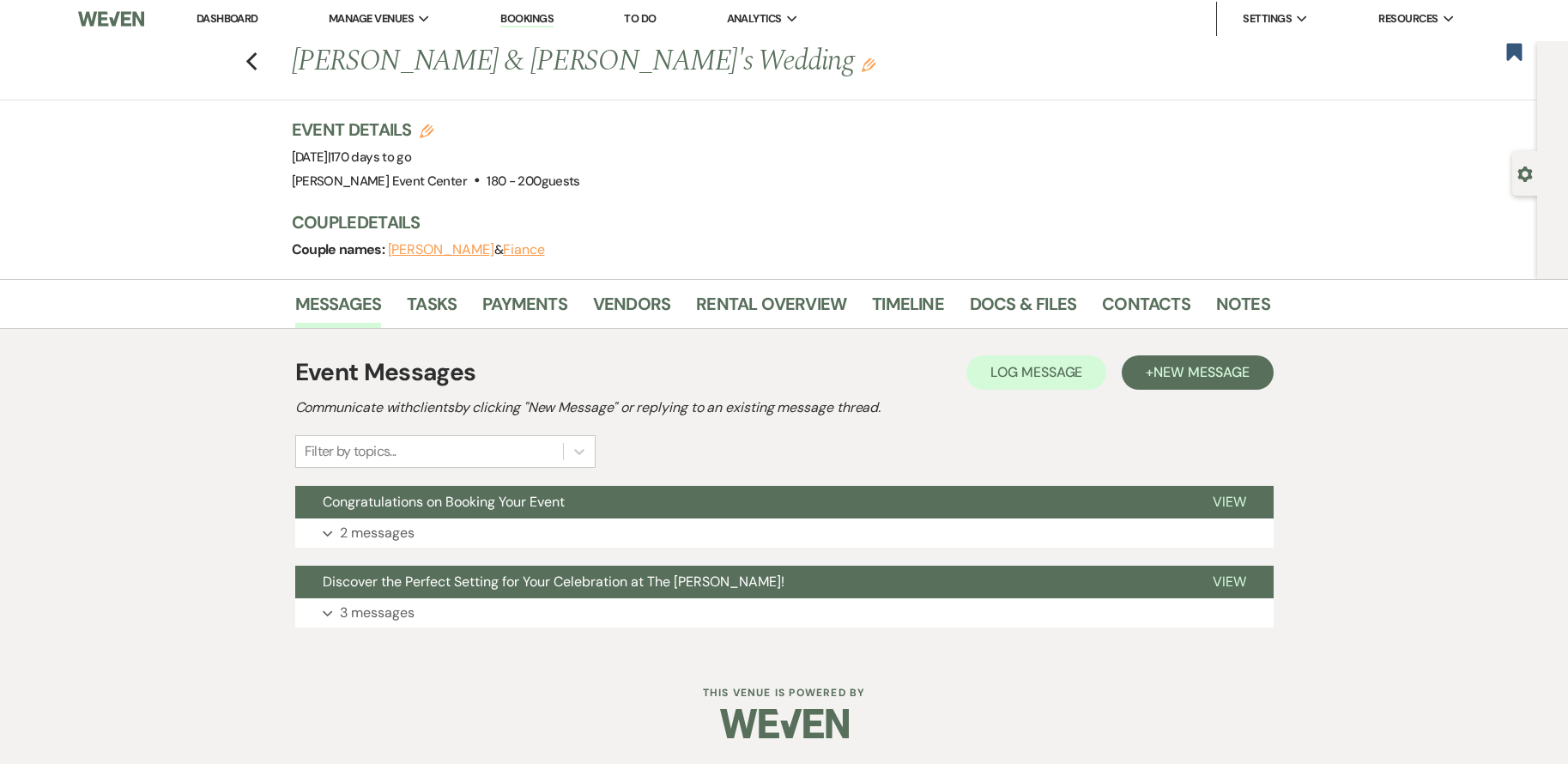
click at [550, 329] on div "Event Messages Log Log Message + New Message Communicate with clients by clicki…" at bounding box center [784, 490] width 978 height 324
click at [548, 318] on link "Payments" at bounding box center [525, 309] width 85 height 38
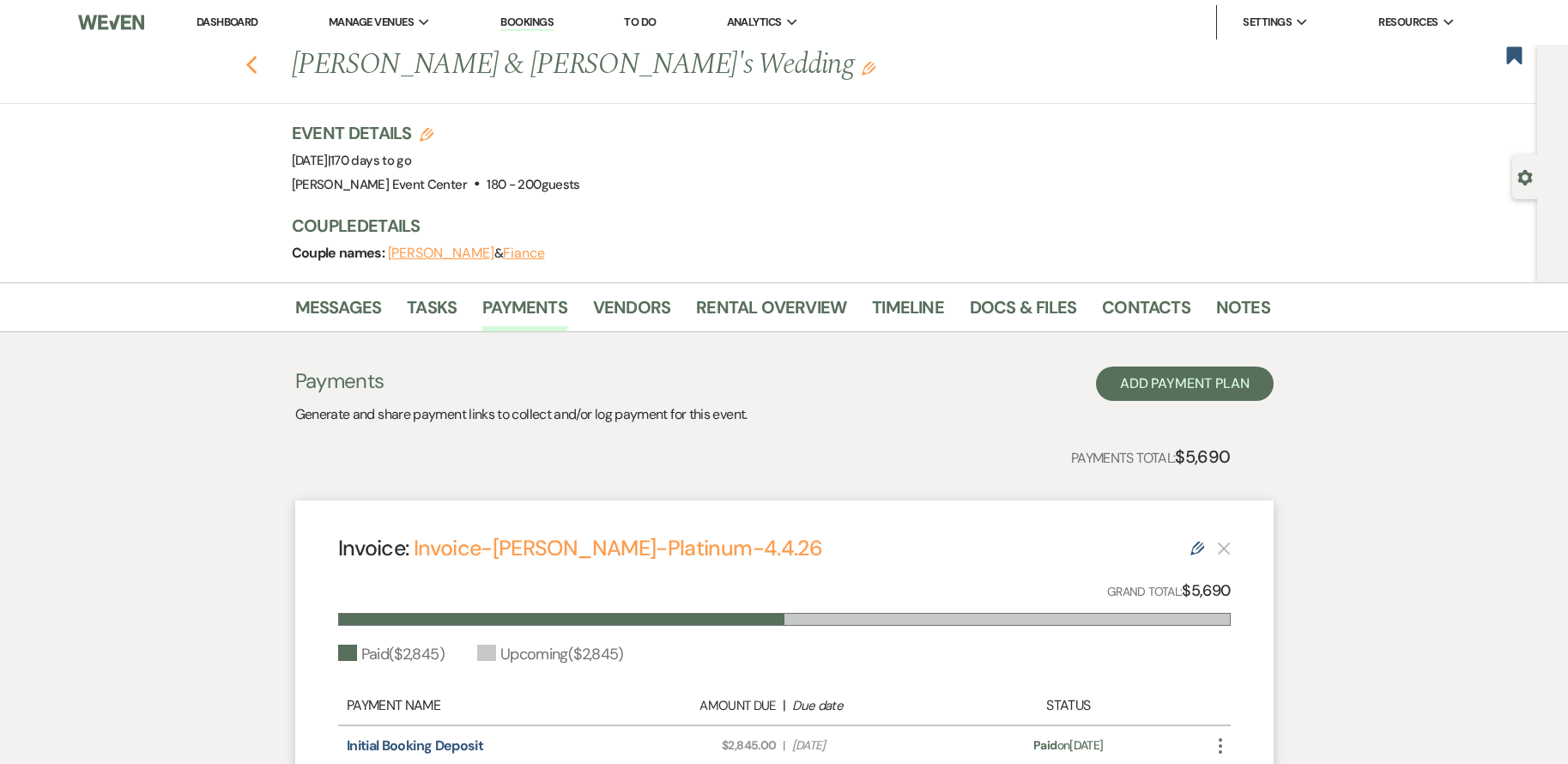
click at [257, 63] on use "button" at bounding box center [250, 65] width 12 height 19
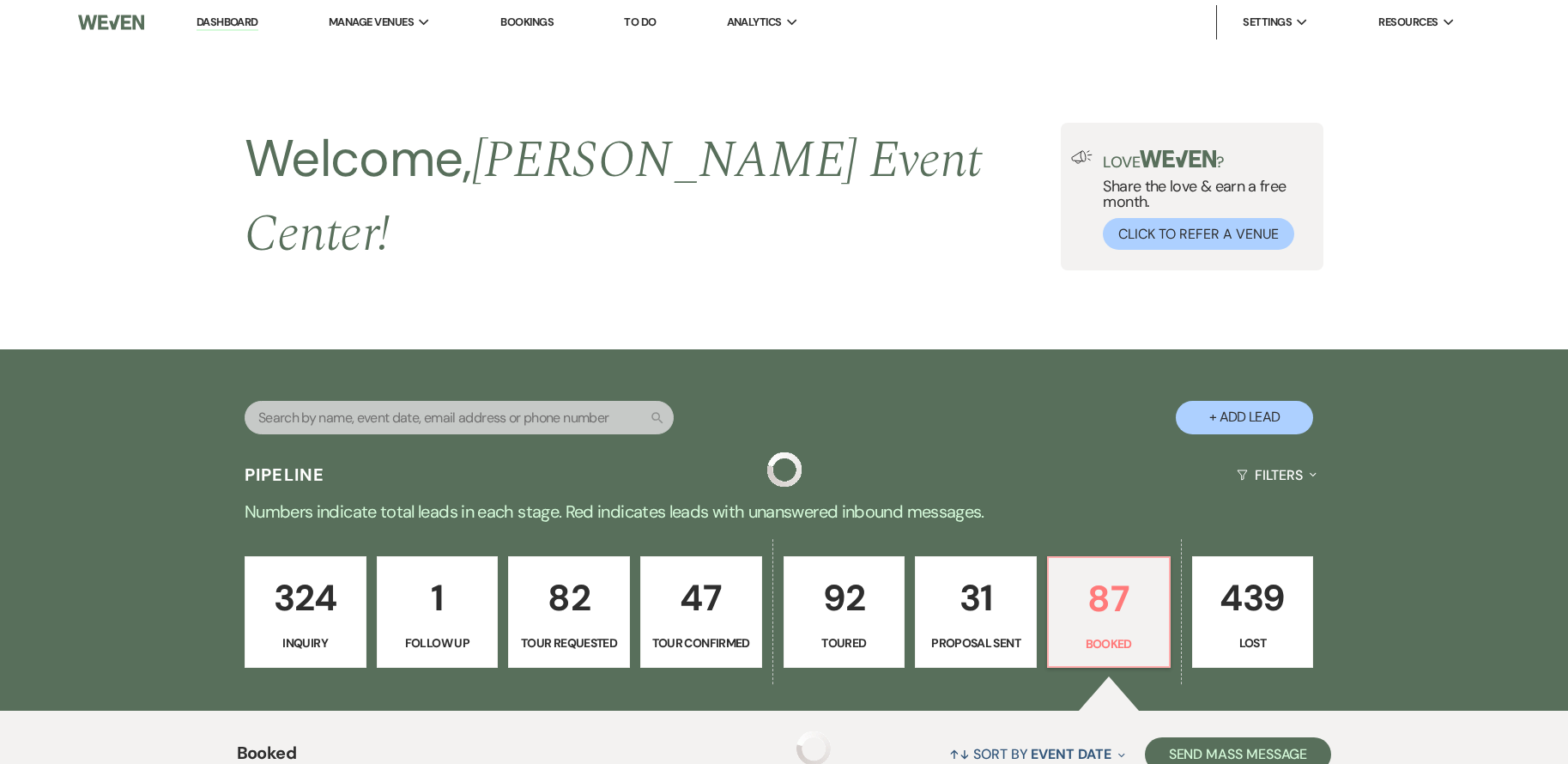
scroll to position [1577, 0]
